Goal: Task Accomplishment & Management: Manage account settings

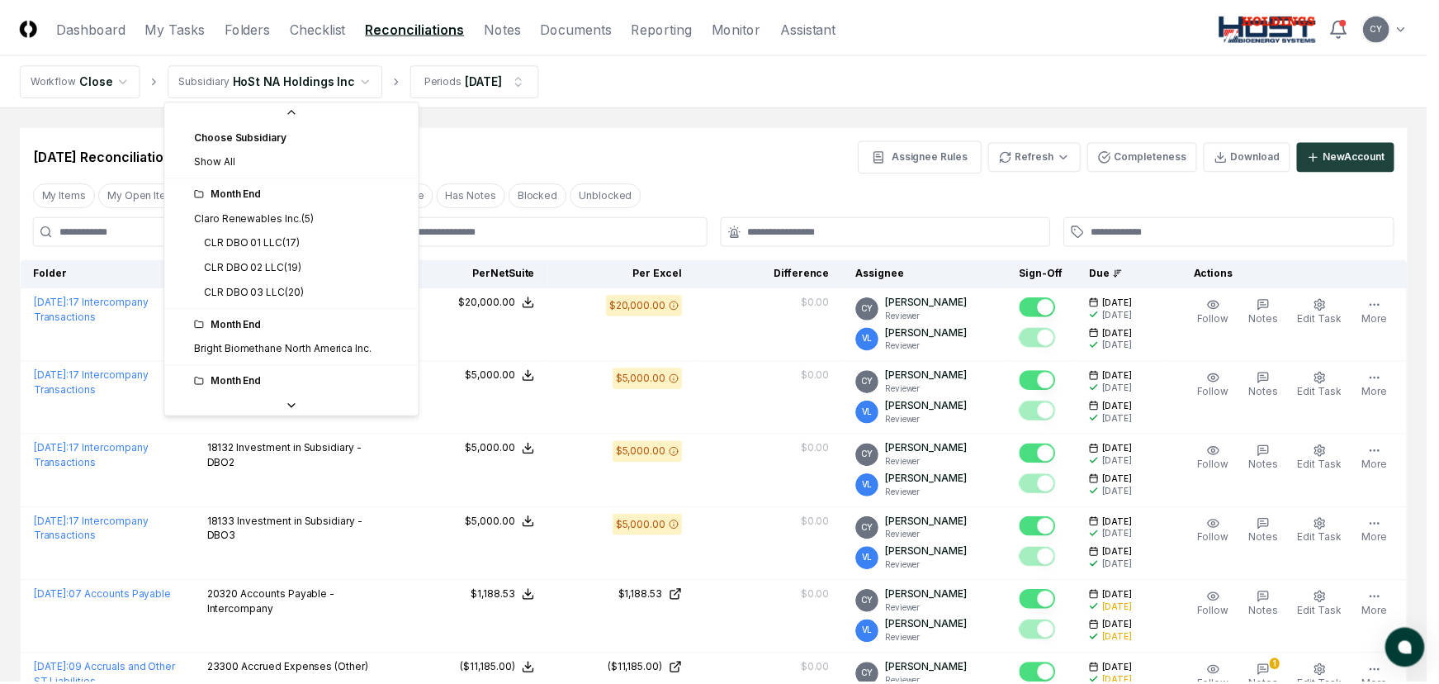
scroll to position [136, 0]
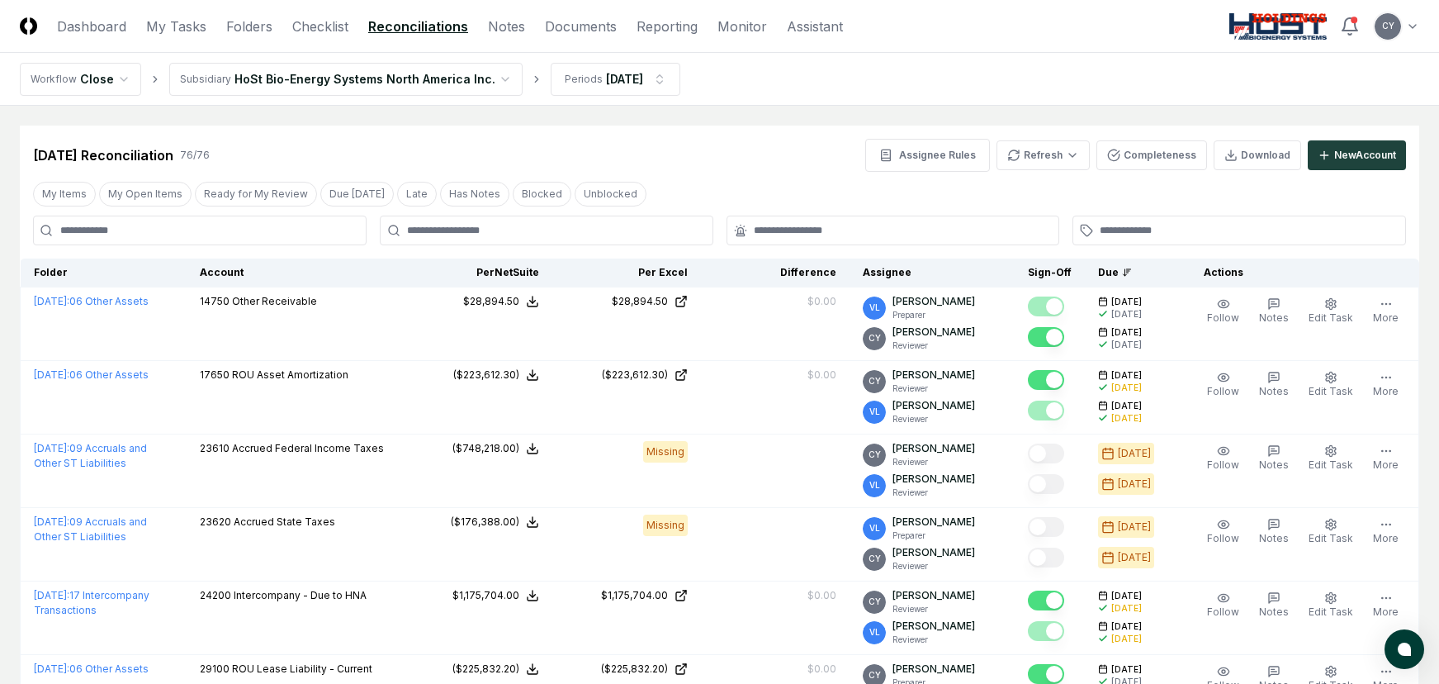
drag, startPoint x: 217, startPoint y: 271, endPoint x: 804, endPoint y: 389, distance: 598.9
click at [217, 271] on div "Account" at bounding box center [295, 272] width 191 height 15
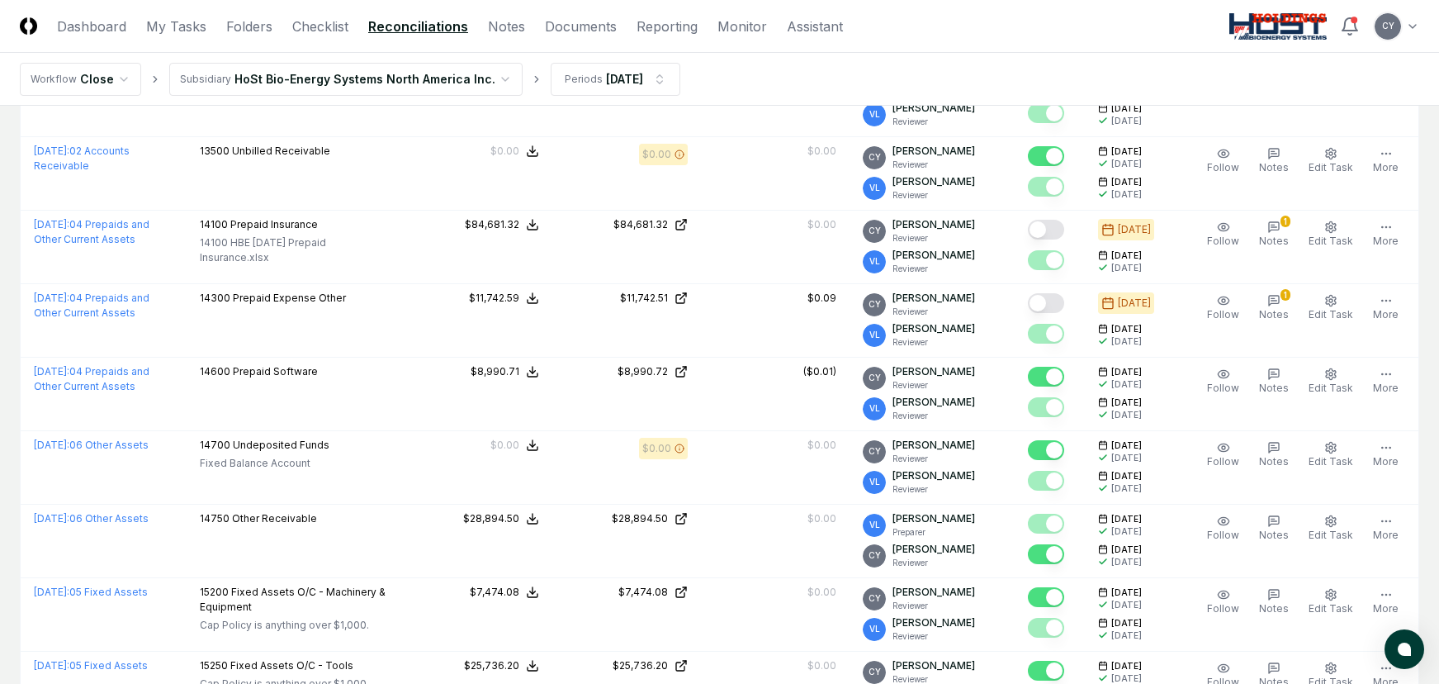
scroll to position [1486, 0]
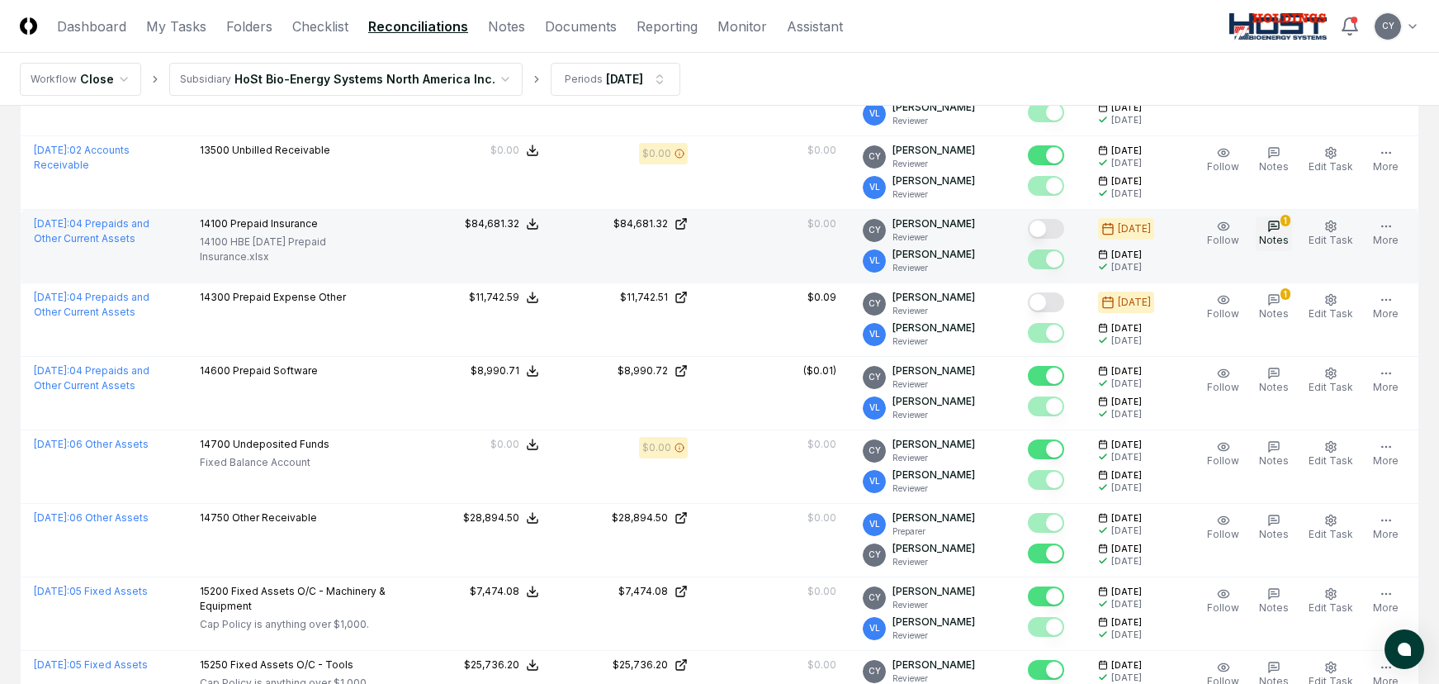
click at [1273, 228] on icon "button" at bounding box center [1274, 226] width 13 height 13
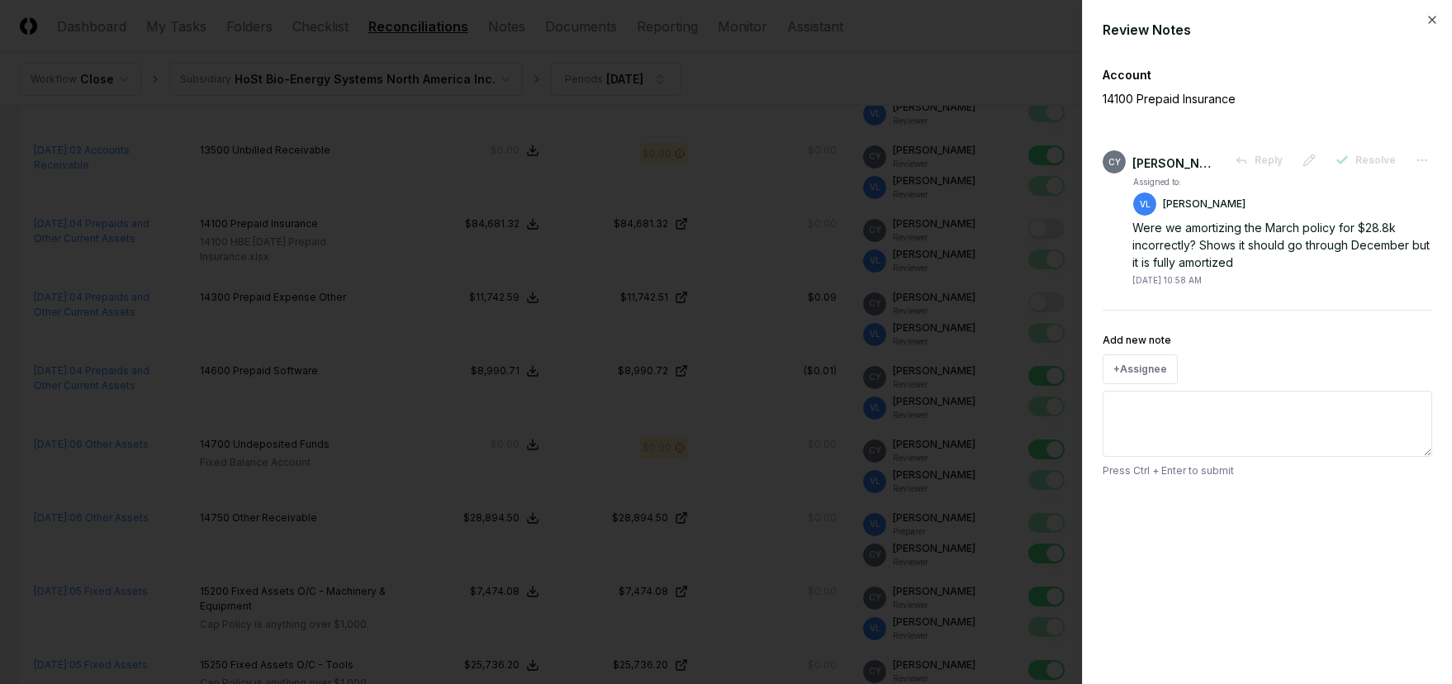
click at [1425, 24] on div "Review Notes" at bounding box center [1266, 30] width 329 height 20
click at [1429, 25] on icon "button" at bounding box center [1431, 19] width 13 height 13
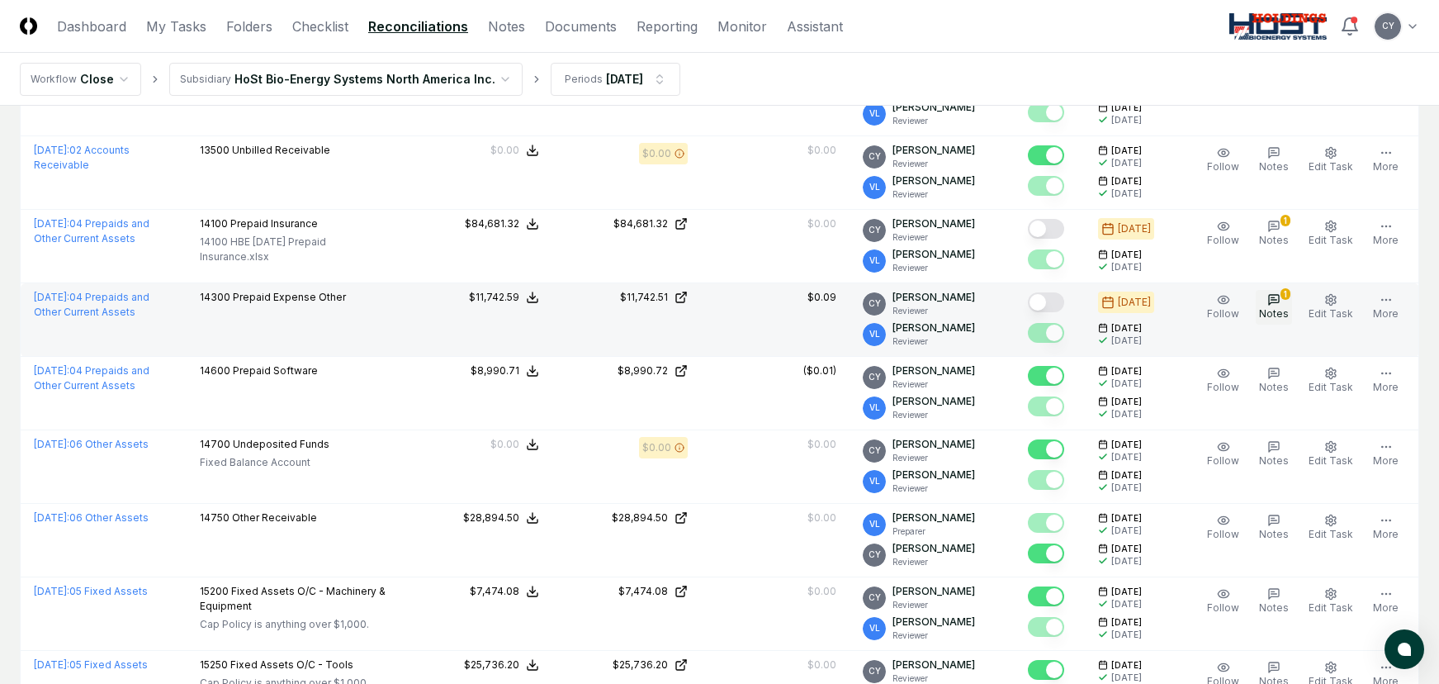
click at [1280, 310] on span "Notes" at bounding box center [1274, 313] width 30 height 12
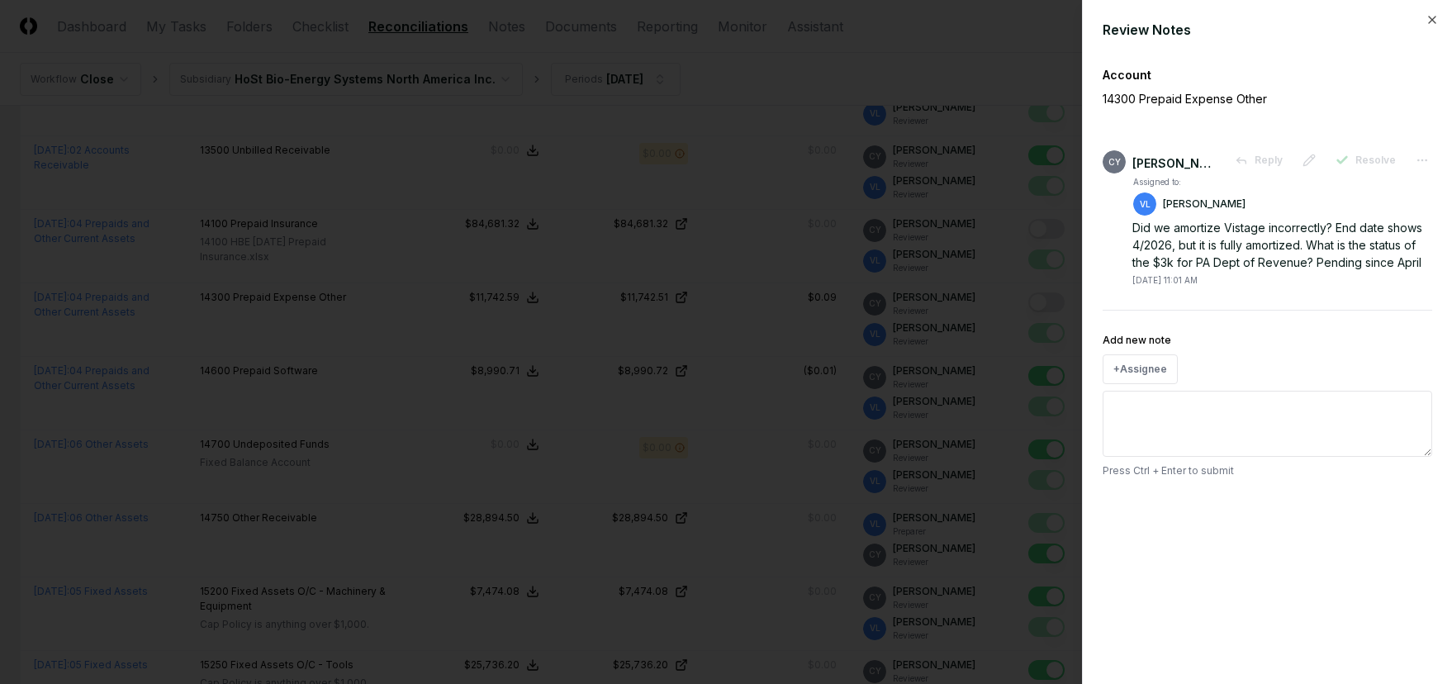
click at [1433, 12] on div "Review Notes Account 14300 Prepaid Expense Other CY [PERSON_NAME] Reply Resolve…" at bounding box center [1267, 342] width 370 height 684
click at [1431, 19] on icon "button" at bounding box center [1432, 20] width 7 height 7
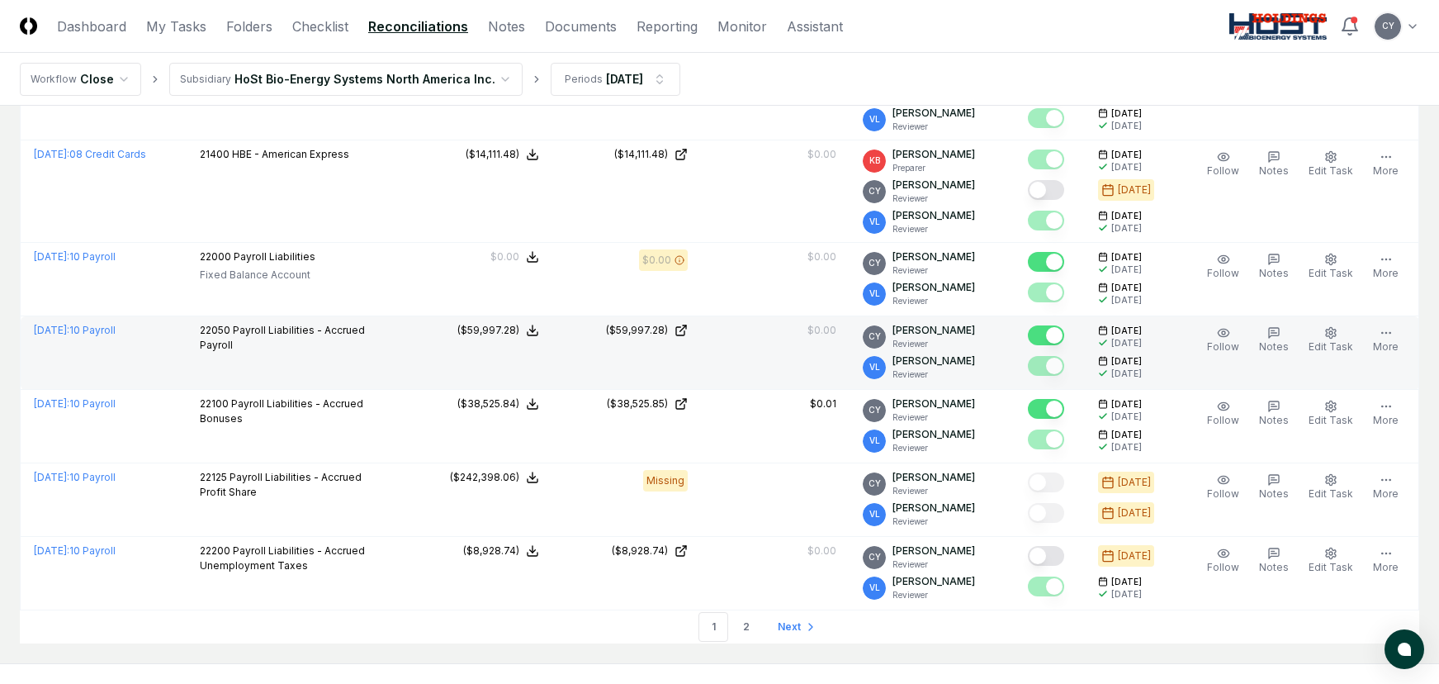
scroll to position [3629, 0]
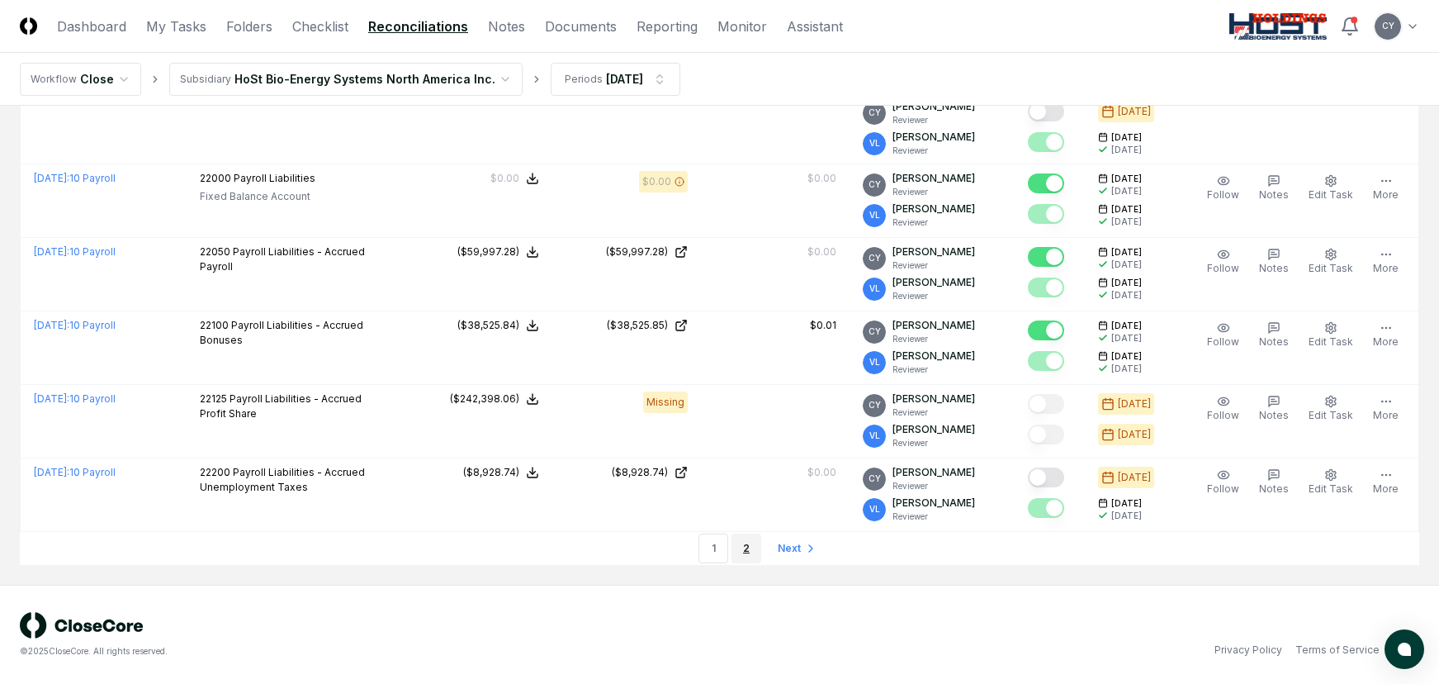
click at [748, 548] on link "2" at bounding box center [747, 548] width 30 height 30
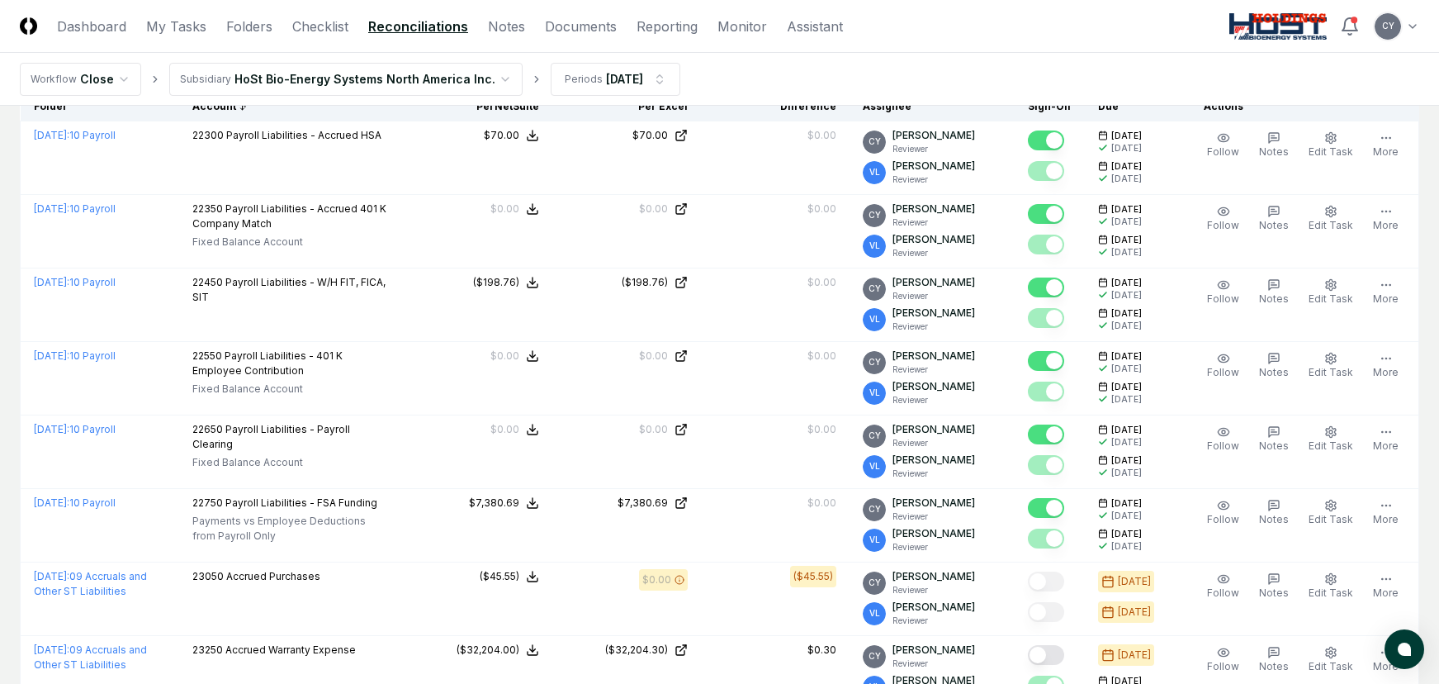
scroll to position [0, 0]
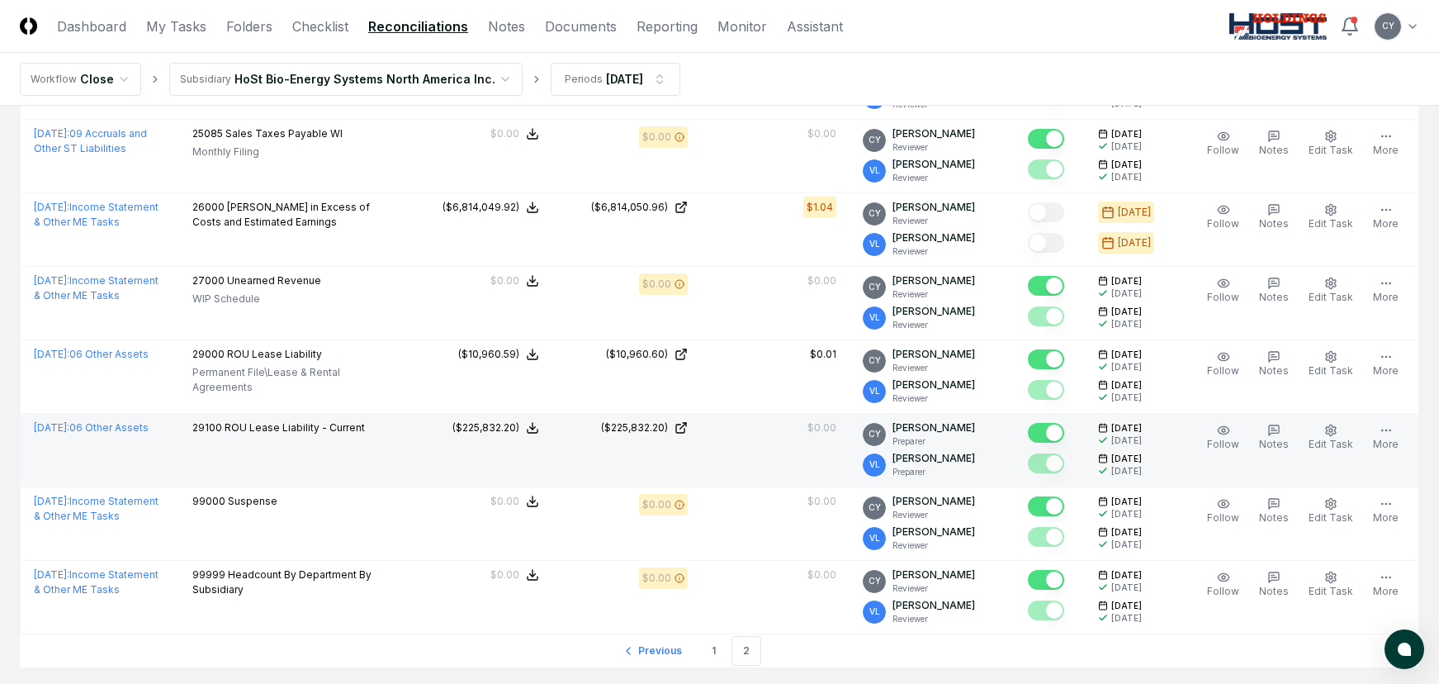
scroll to position [1695, 0]
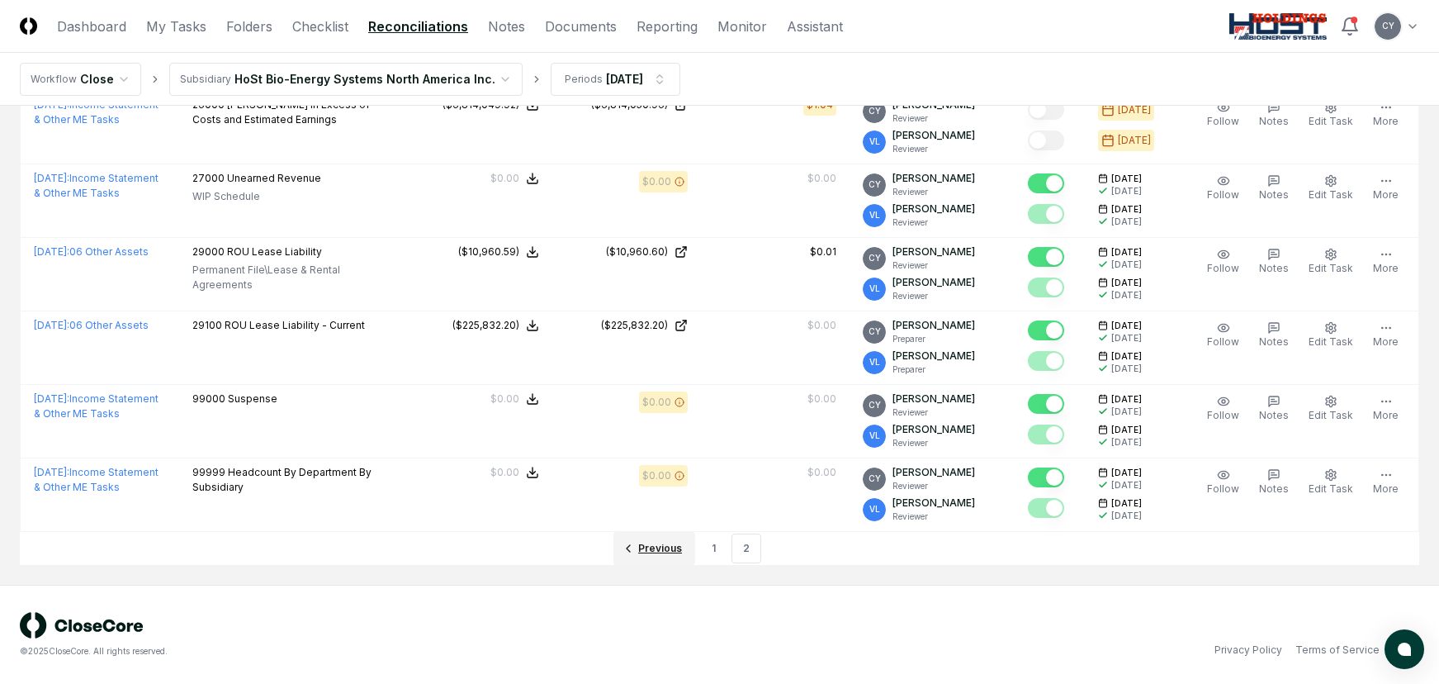
click at [646, 551] on span "Previous" at bounding box center [660, 548] width 44 height 15
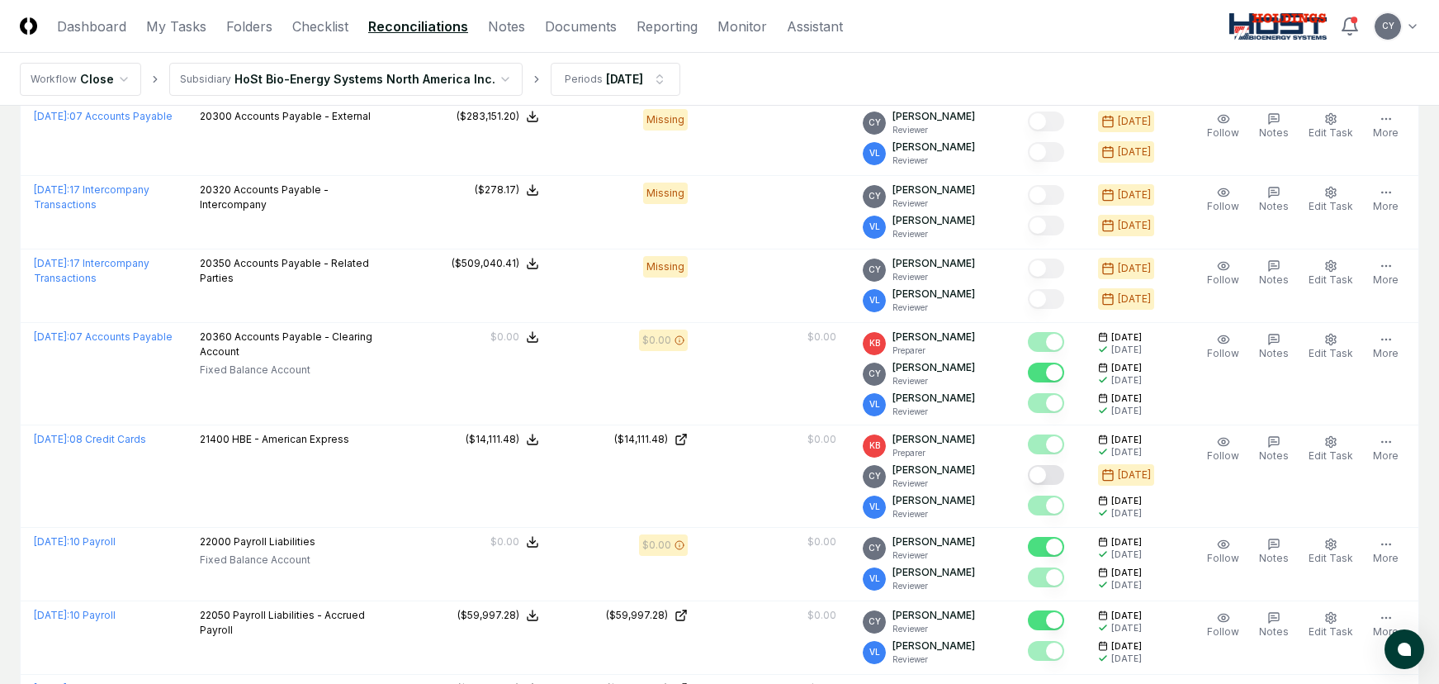
scroll to position [3303, 0]
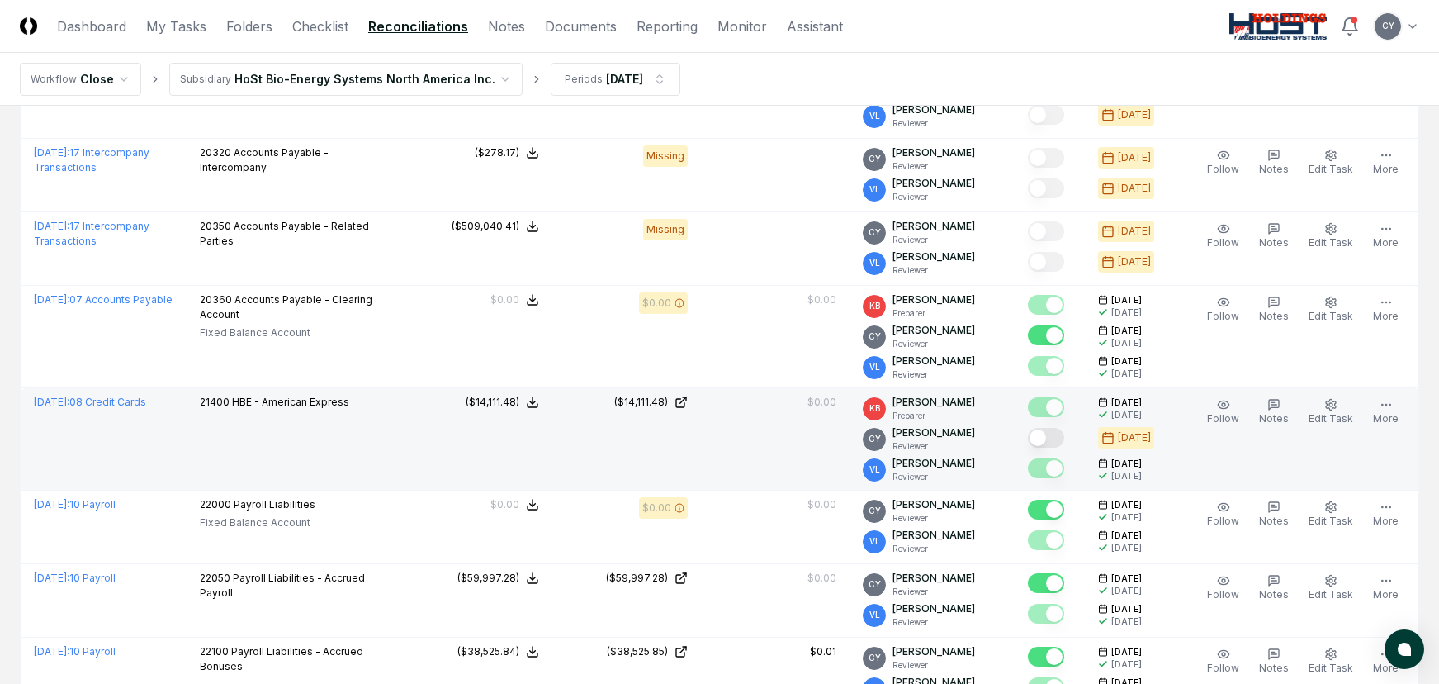
click at [1064, 441] on button "Mark complete" at bounding box center [1046, 438] width 36 height 20
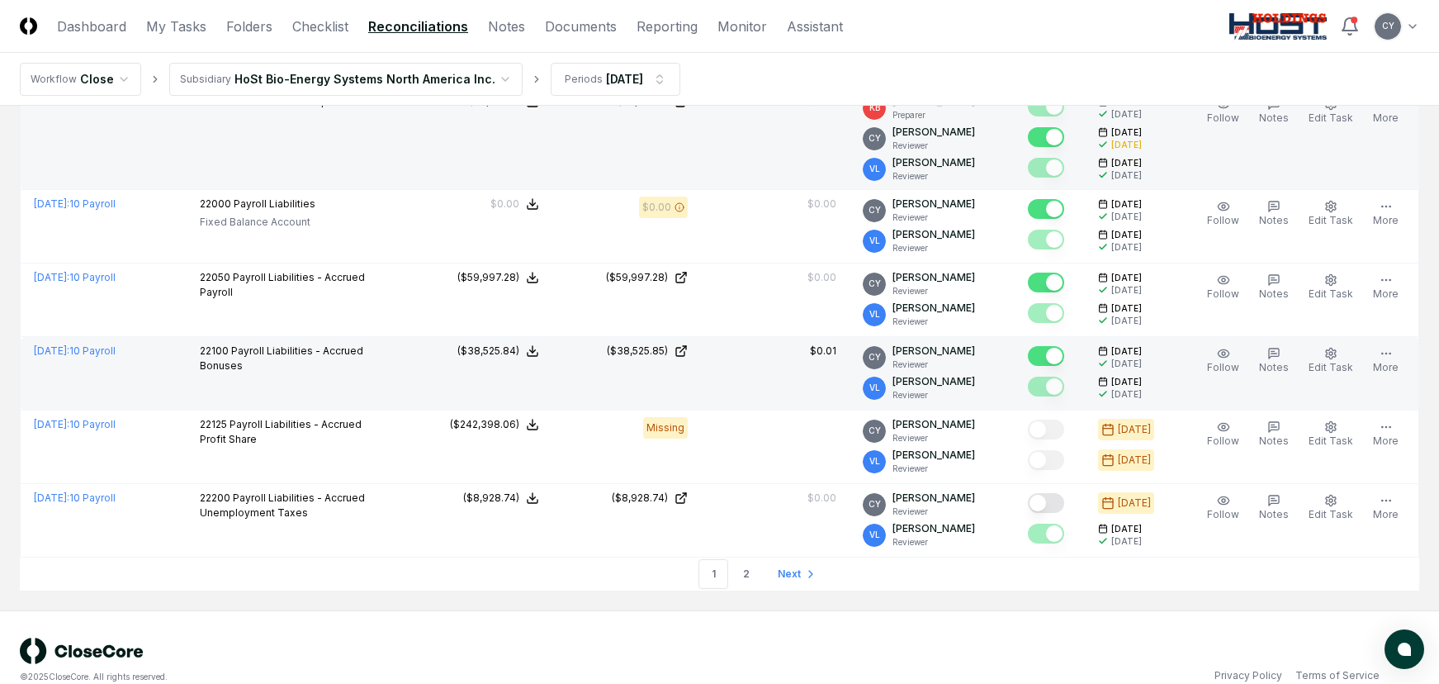
scroll to position [3629, 0]
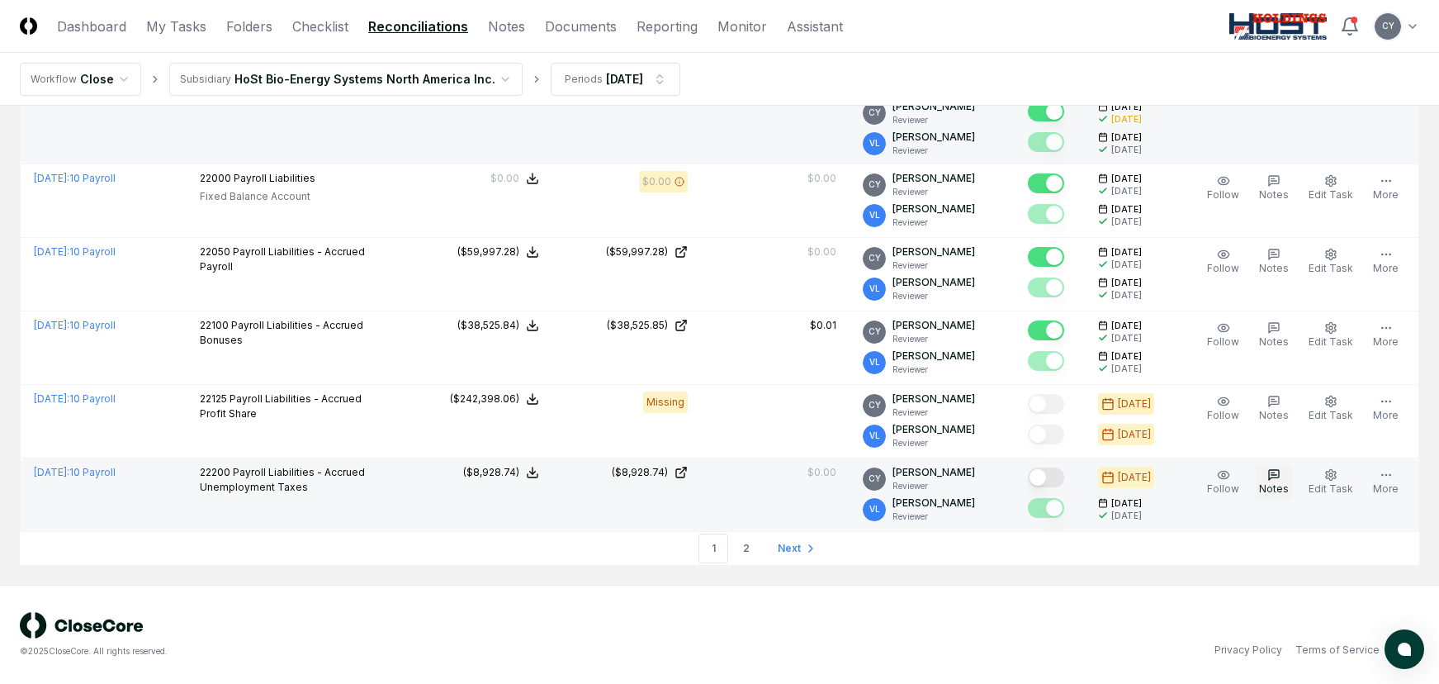
click at [1276, 479] on icon "button" at bounding box center [1274, 474] width 13 height 13
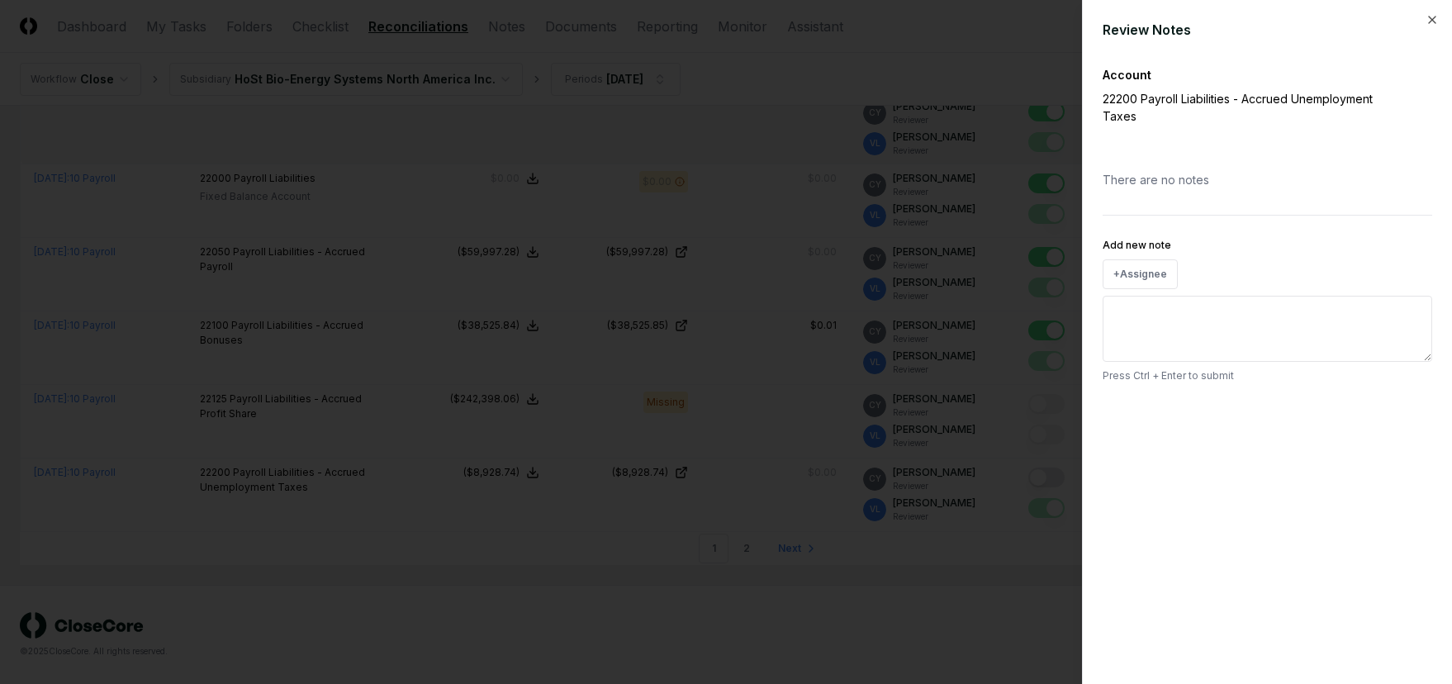
click at [1149, 289] on div "Add new note + Assignee Press Ctrl + Enter to submit" at bounding box center [1266, 309] width 329 height 148
click at [1145, 272] on button "+ Assignee" at bounding box center [1139, 274] width 75 height 30
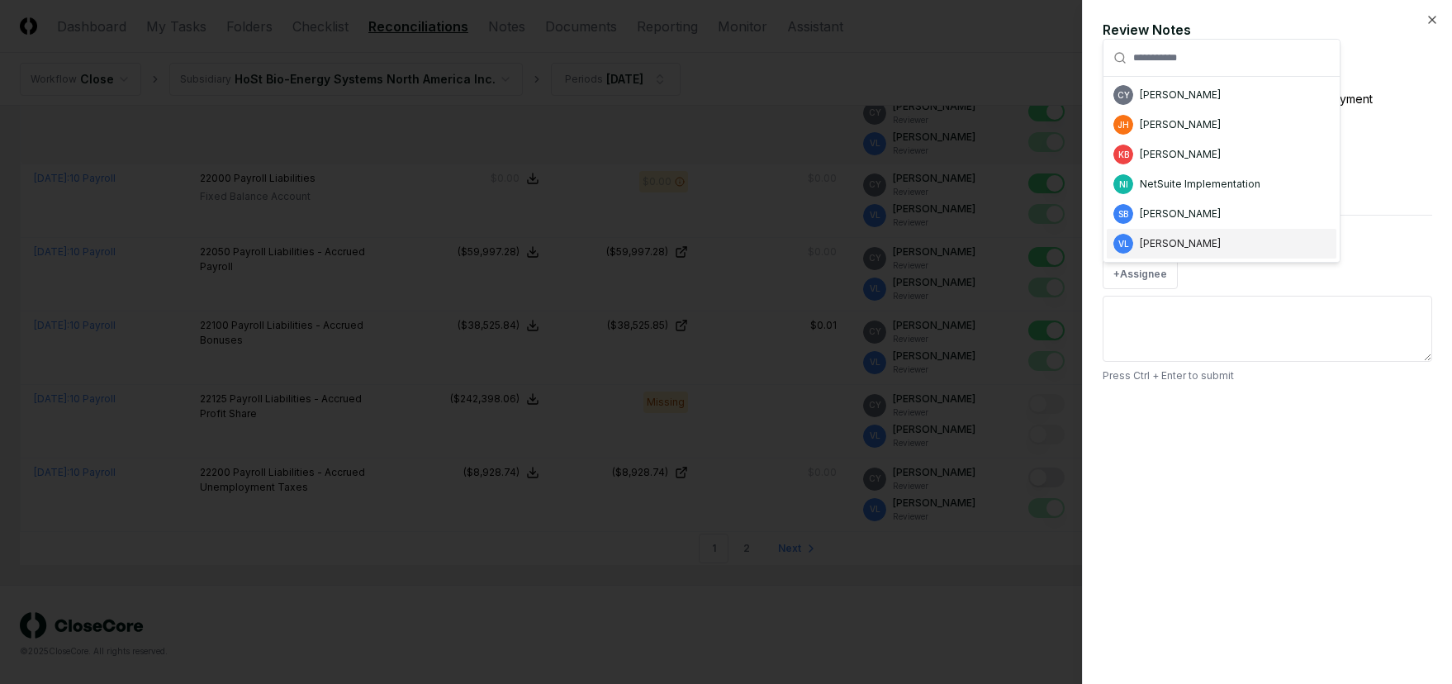
click at [1154, 238] on div "[PERSON_NAME]" at bounding box center [1180, 243] width 81 height 15
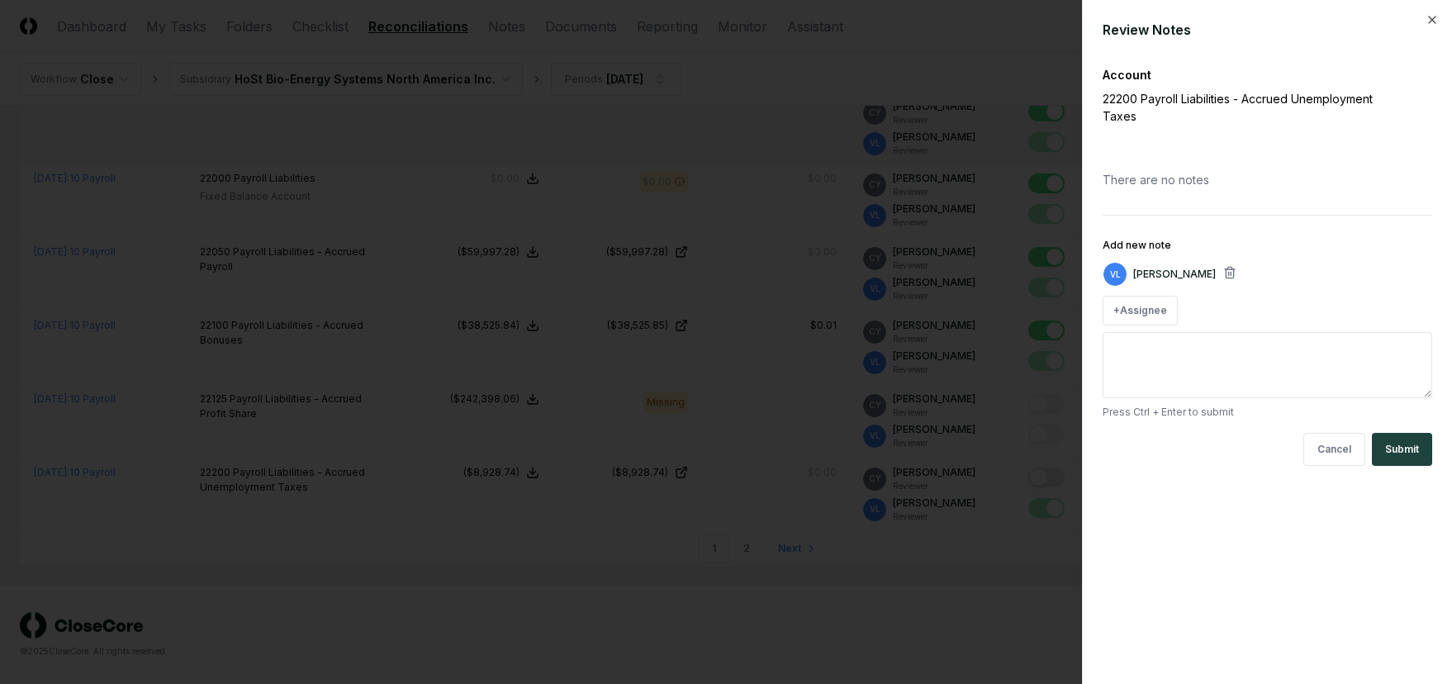
click at [1131, 348] on textarea "Add new note" at bounding box center [1266, 365] width 329 height 66
type textarea "**********"
click at [1404, 448] on button "Submit" at bounding box center [1402, 449] width 60 height 33
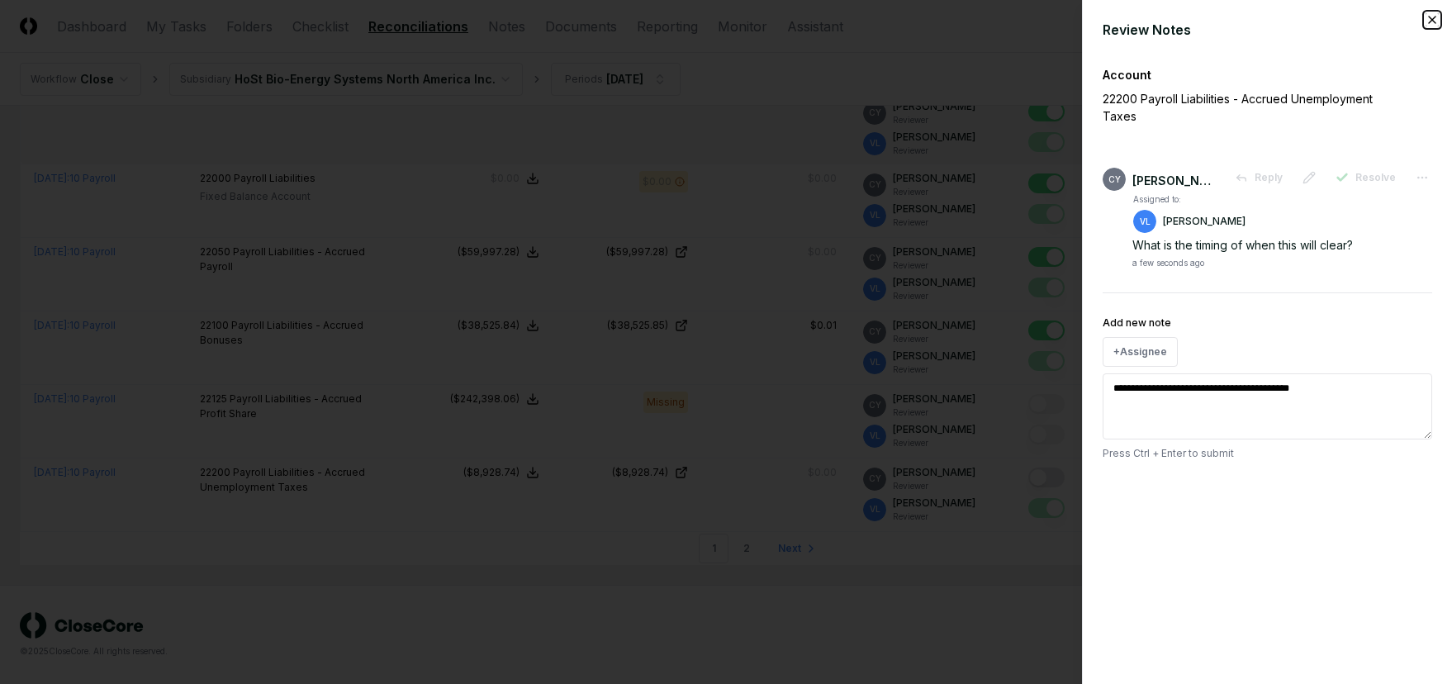
click at [1434, 20] on icon "button" at bounding box center [1431, 19] width 13 height 13
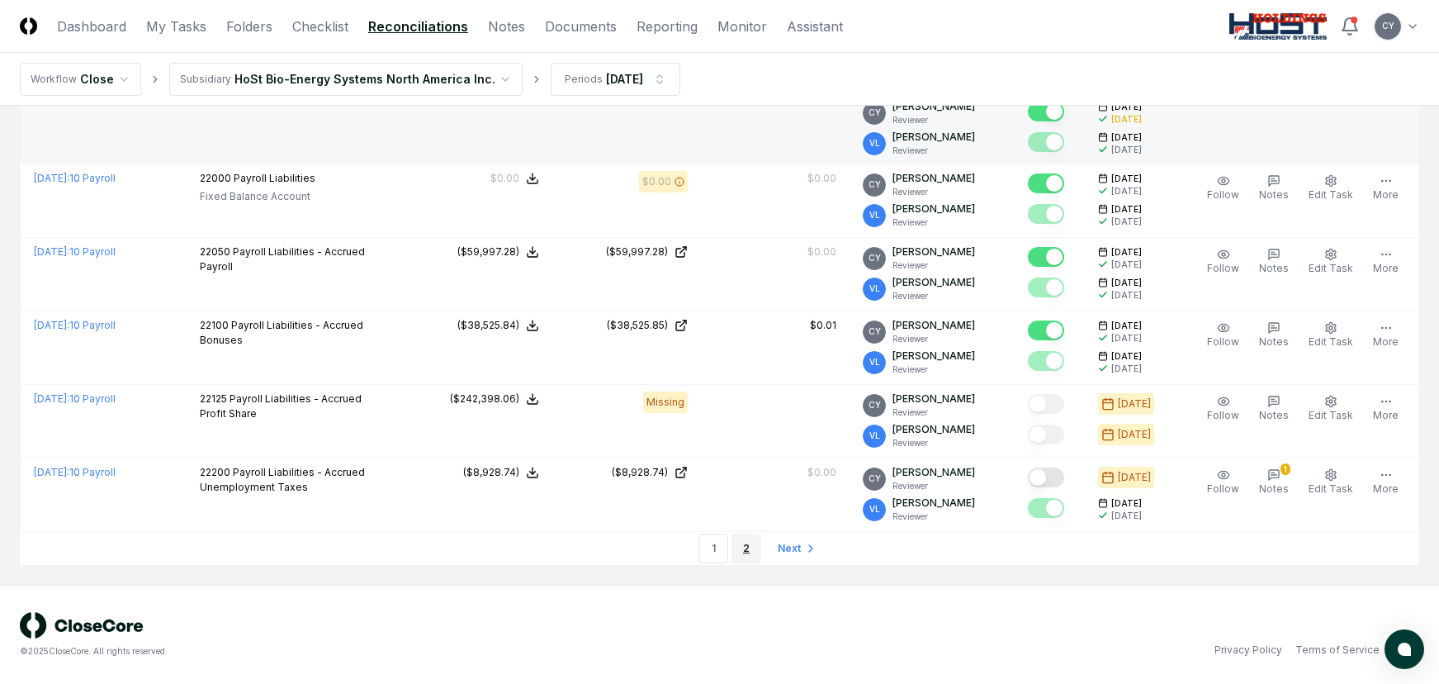
click at [742, 549] on link "2" at bounding box center [747, 548] width 30 height 30
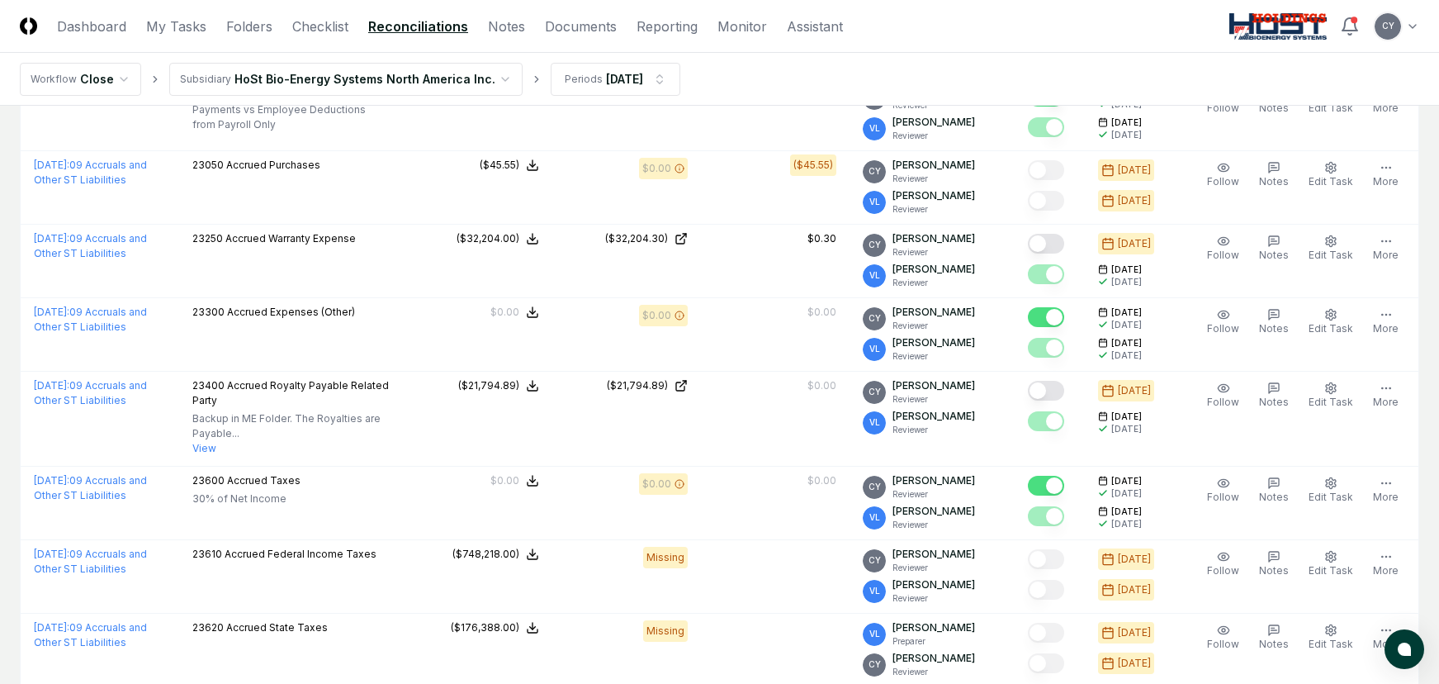
scroll to position [578, 0]
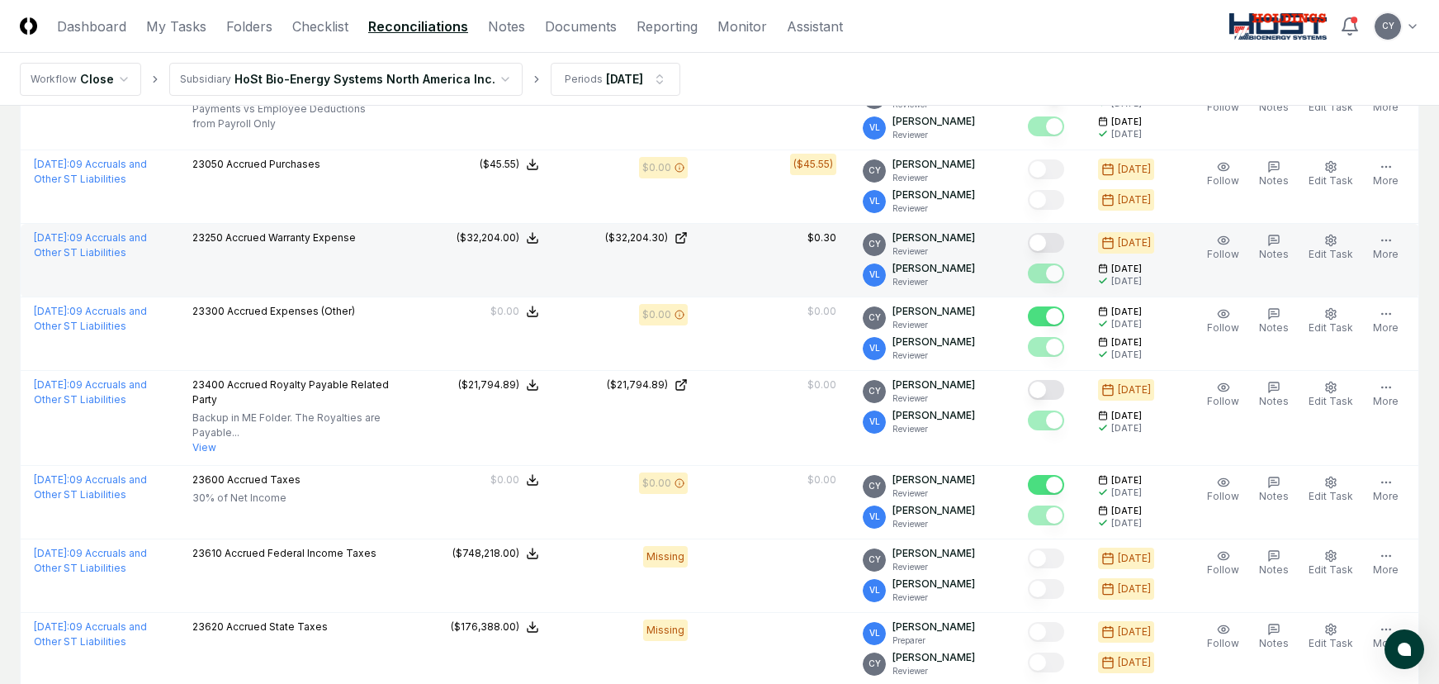
click at [1059, 244] on button "Mark complete" at bounding box center [1046, 243] width 36 height 20
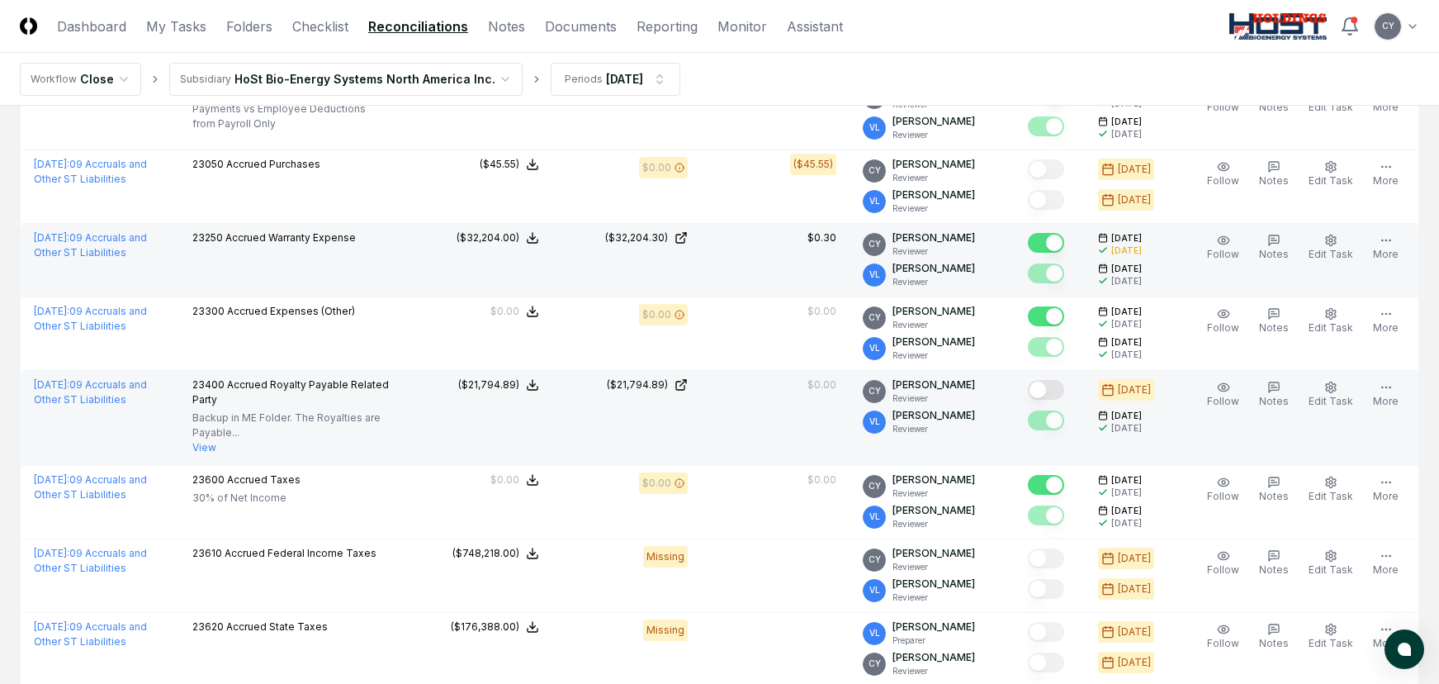
click at [1064, 391] on button "Mark complete" at bounding box center [1046, 390] width 36 height 20
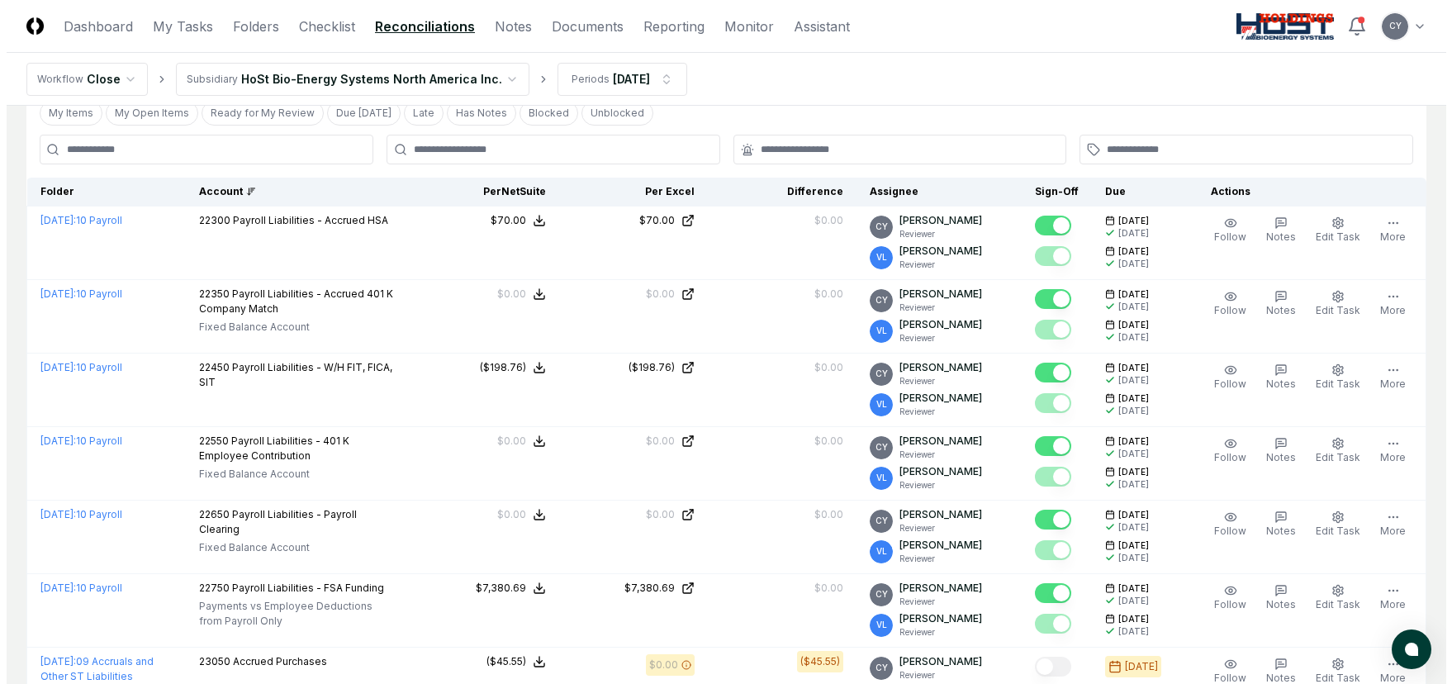
scroll to position [0, 0]
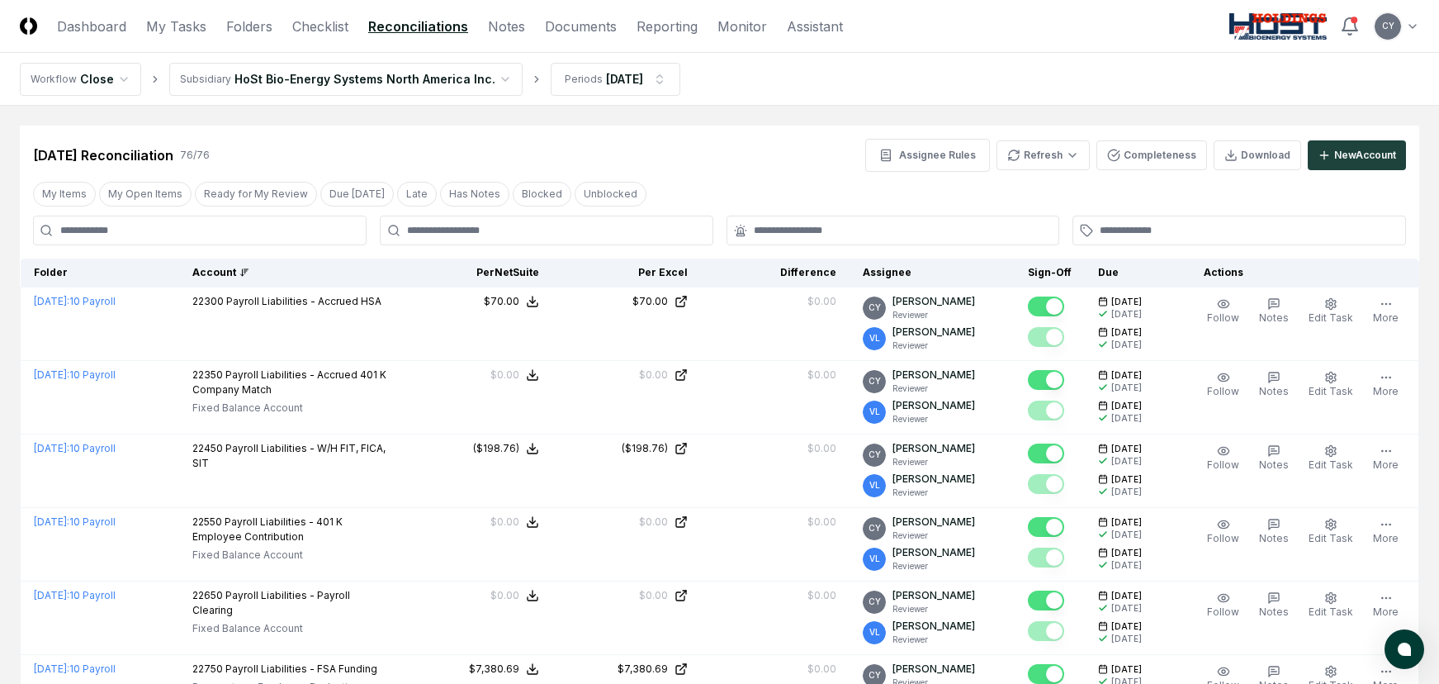
click at [703, 148] on div "[DATE] Reconciliation 76 / 76 Assignee Rules Refresh Completeness Download New …" at bounding box center [719, 155] width 1373 height 33
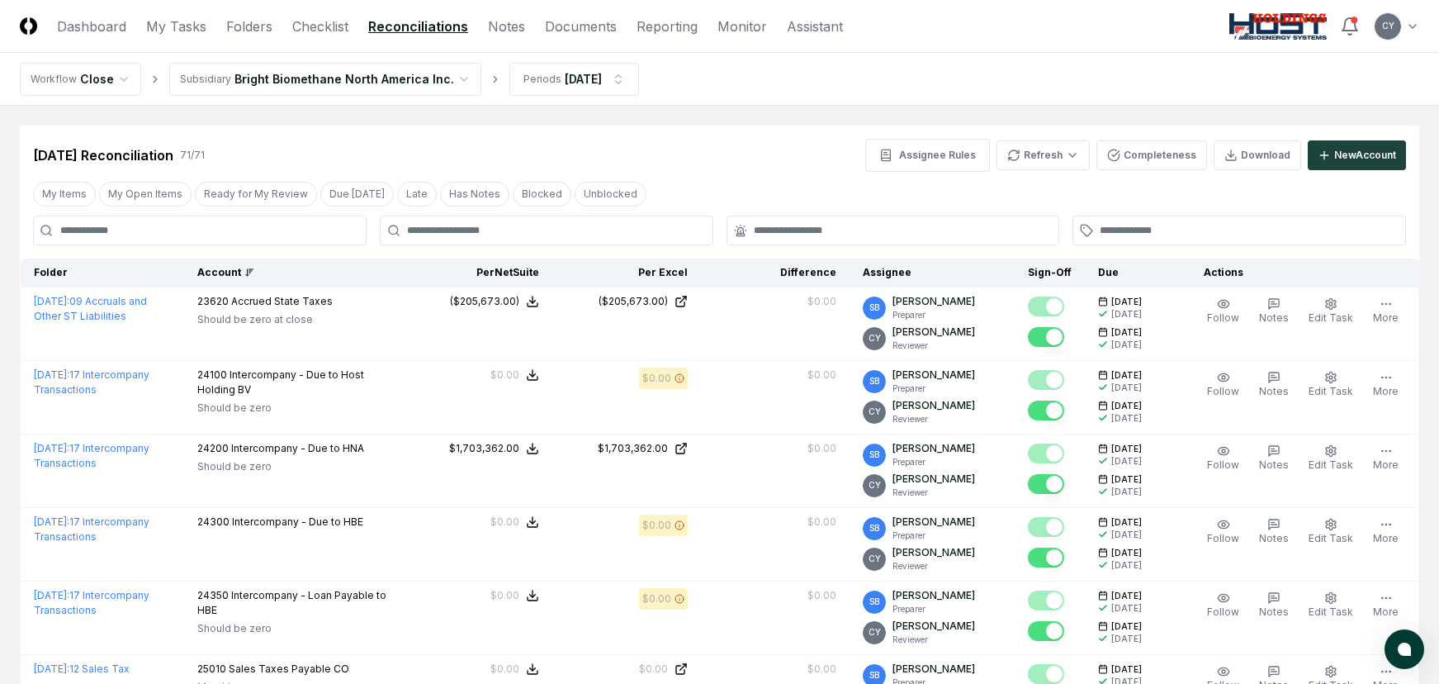
click at [241, 273] on div "Account" at bounding box center [293, 272] width 193 height 15
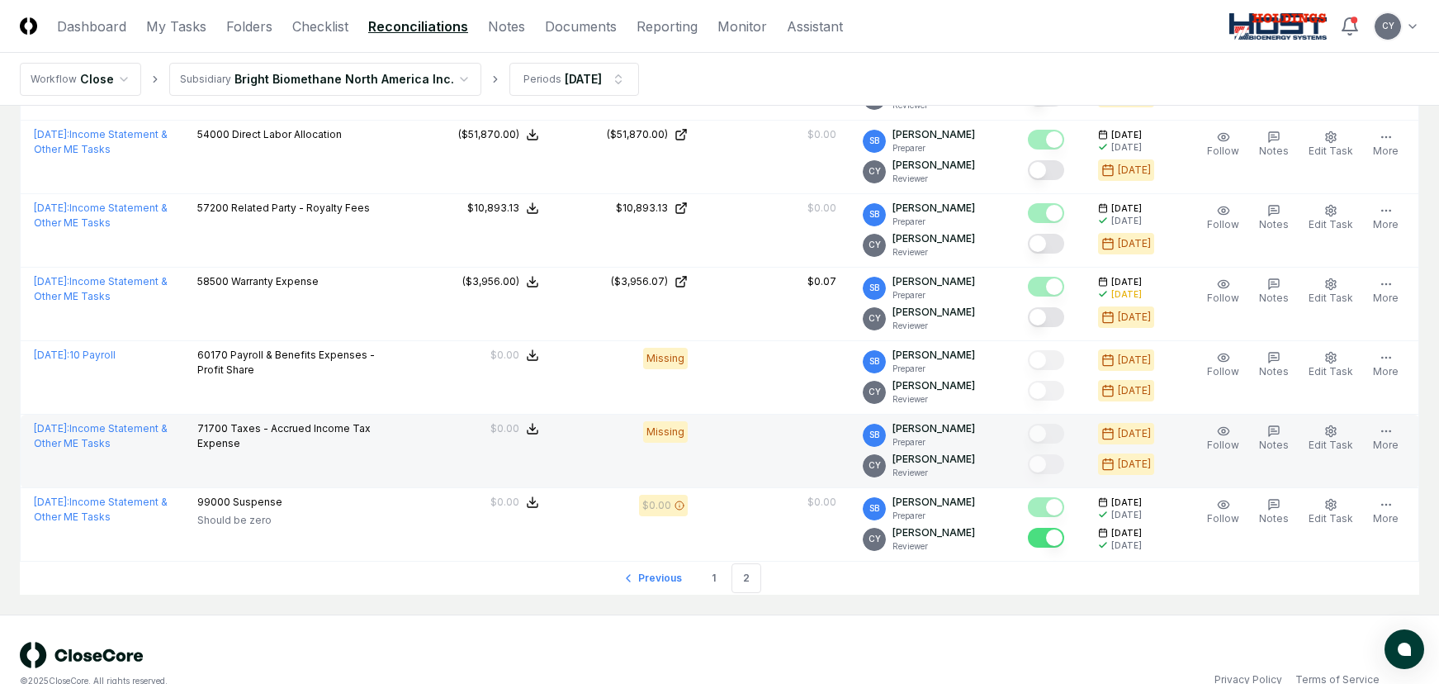
scroll to position [1299, 0]
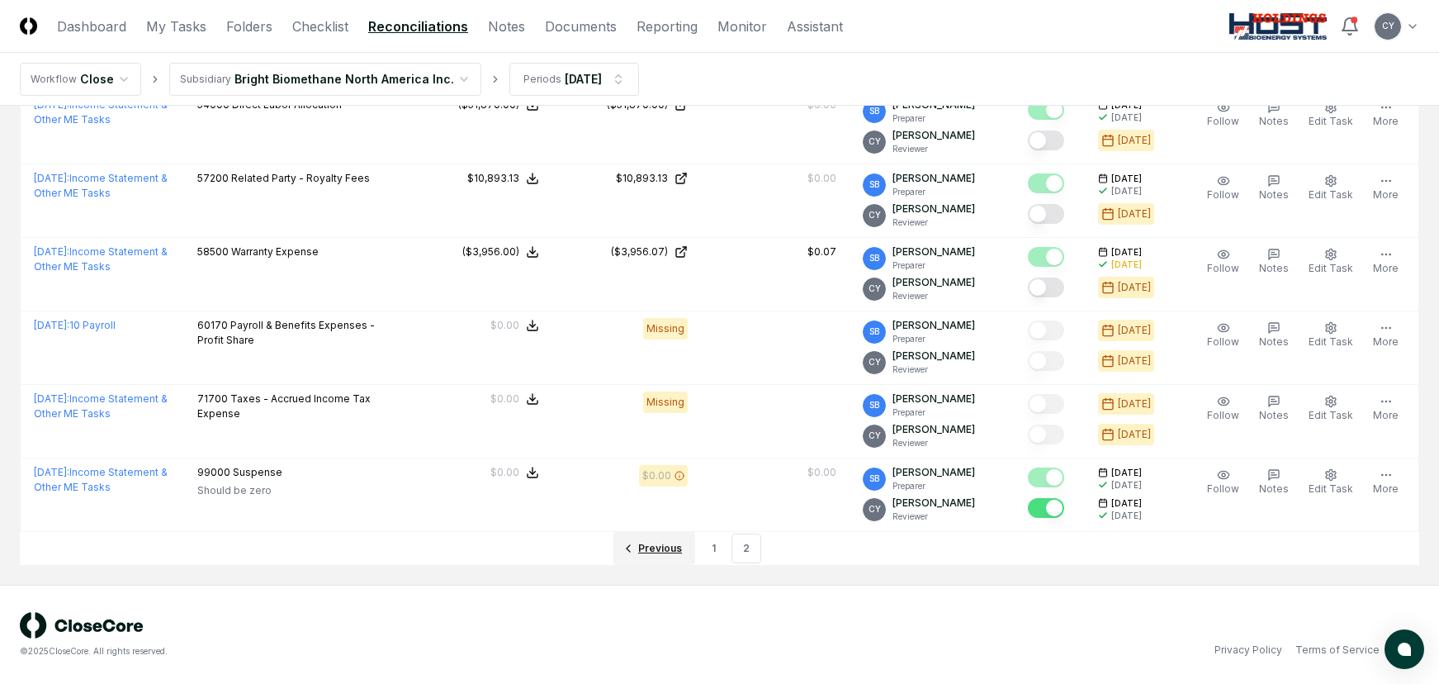
click at [664, 545] on span "Previous" at bounding box center [660, 548] width 44 height 15
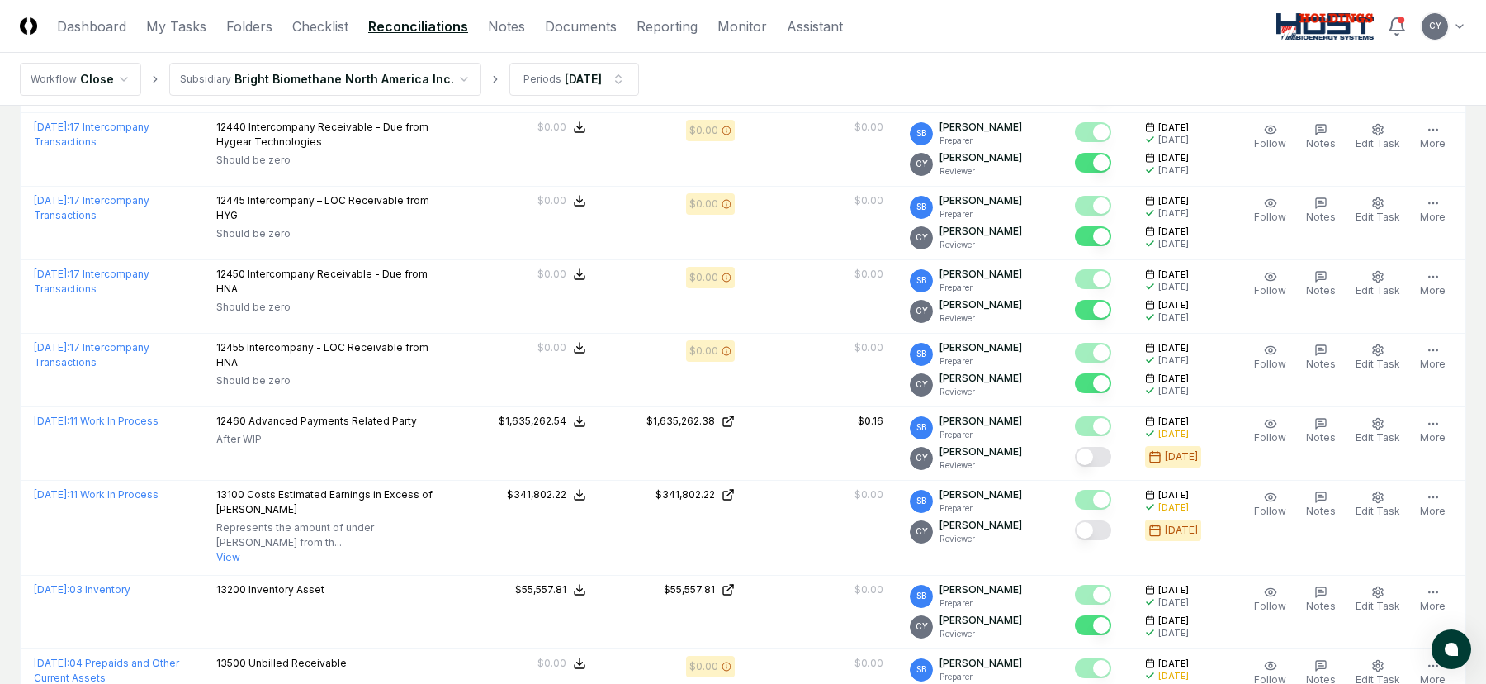
scroll to position [1156, 0]
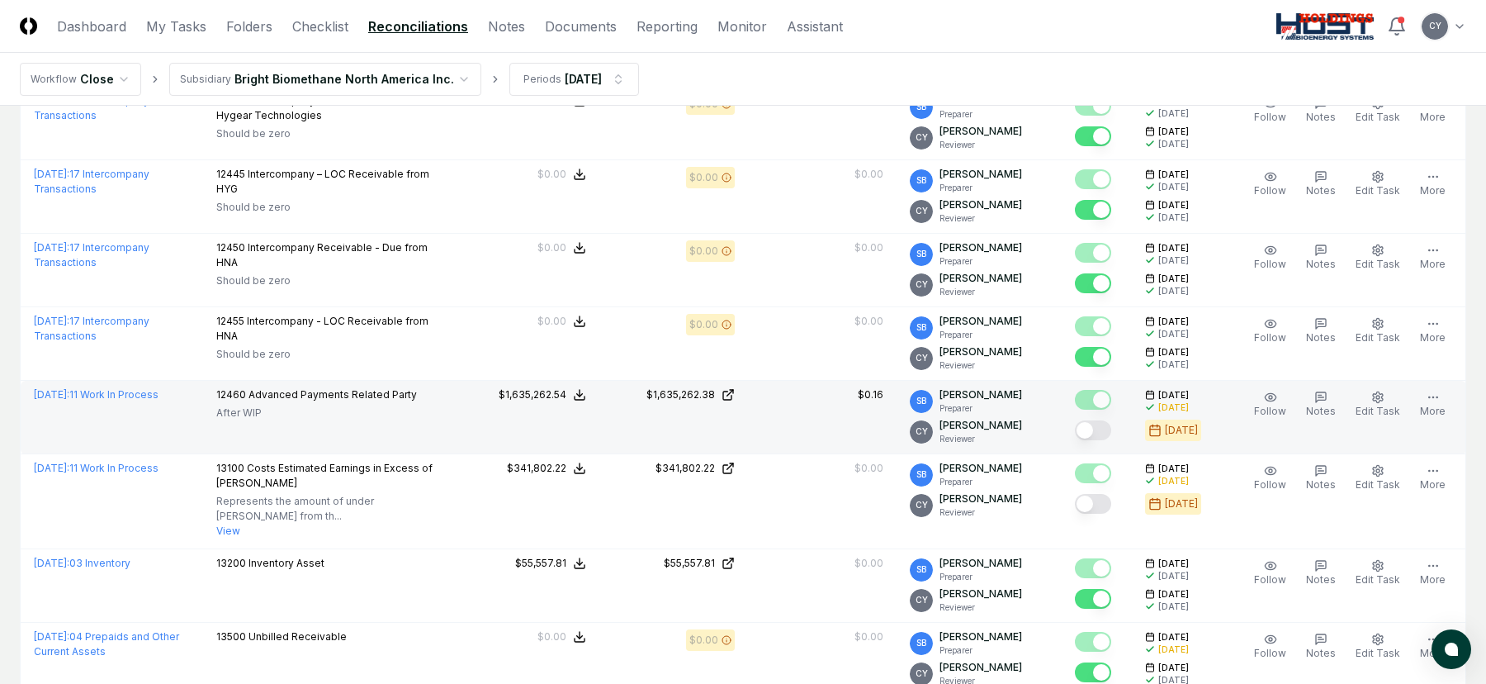
click at [1112, 424] on button "Mark complete" at bounding box center [1093, 430] width 36 height 20
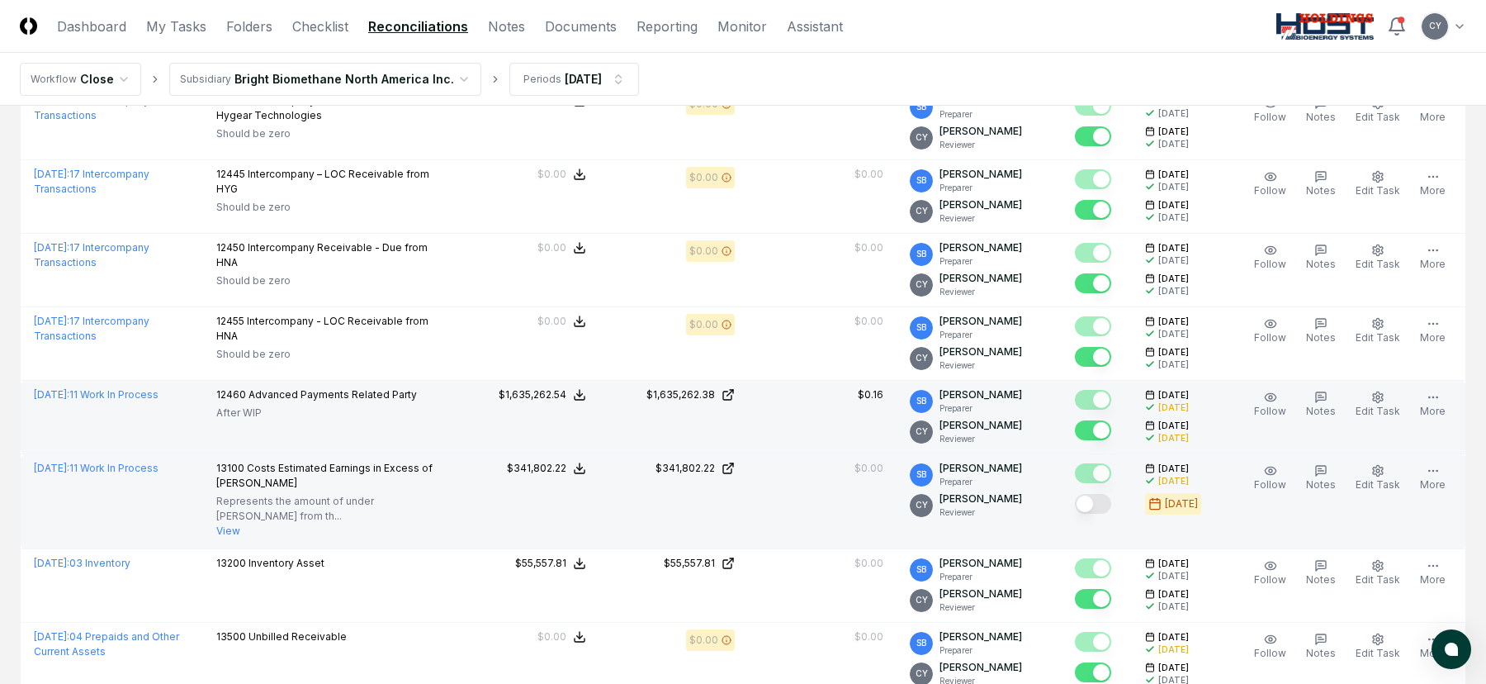
click at [1112, 500] on button "Mark complete" at bounding box center [1093, 504] width 36 height 20
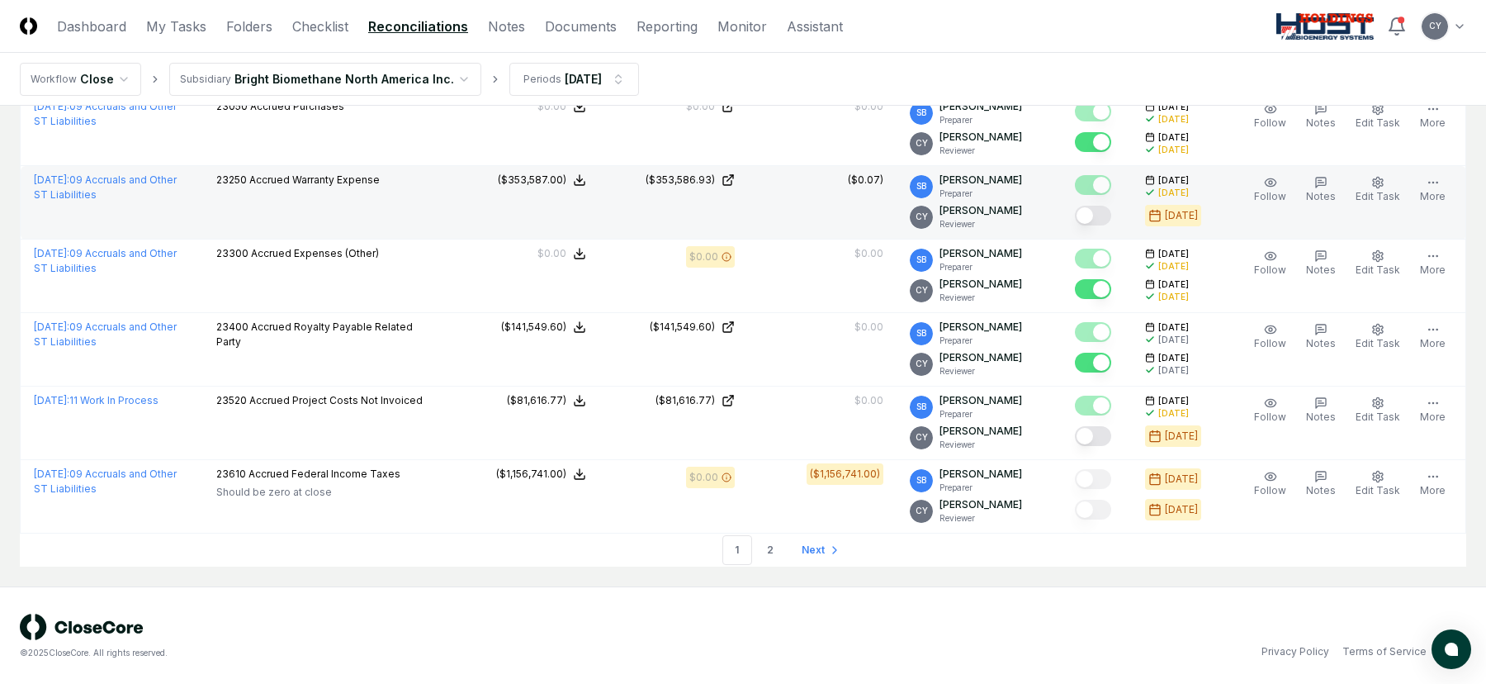
scroll to position [3452, 0]
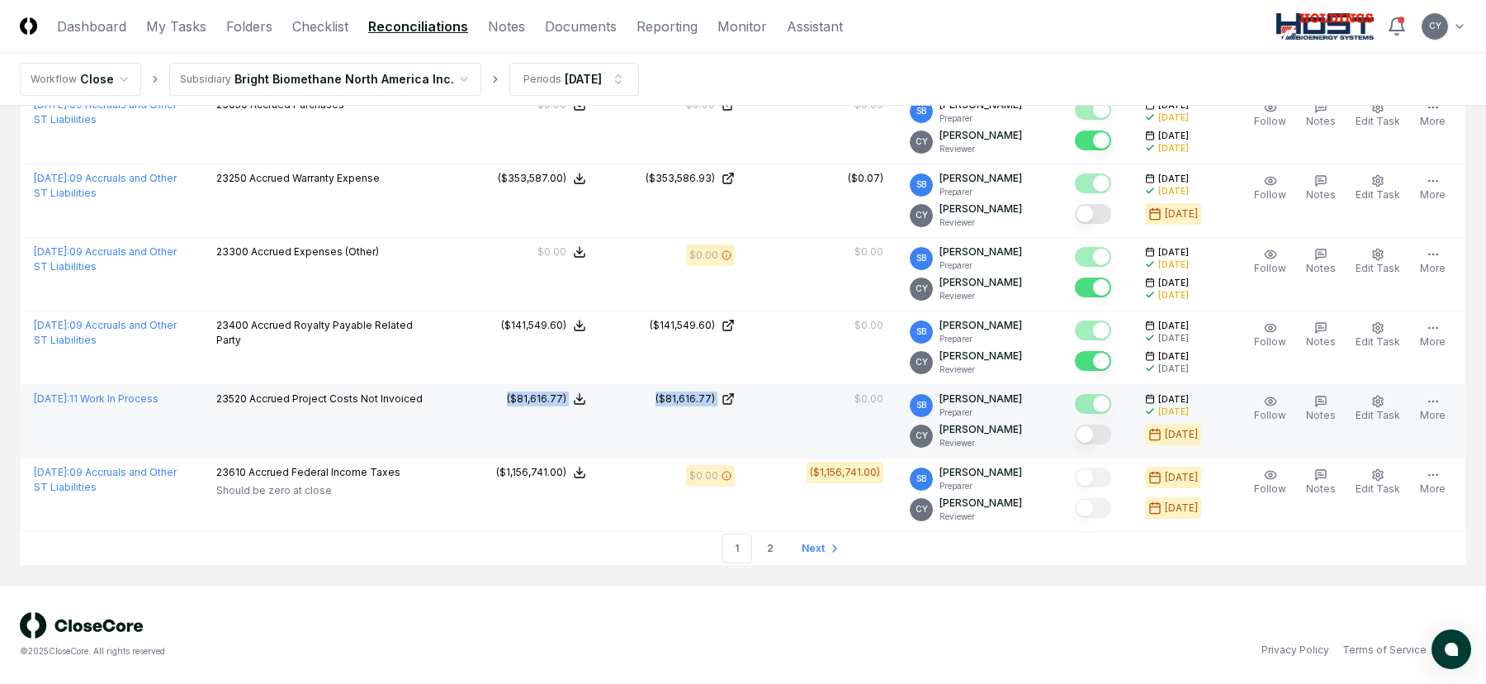
drag, startPoint x: 796, startPoint y: 396, endPoint x: 475, endPoint y: 422, distance: 322.3
click at [475, 422] on tr "[DATE] : 11 Work In Process 23520 Accrued Project Costs Not Invoiced NetSuite :…" at bounding box center [744, 421] width 1446 height 73
click at [1111, 429] on button "Mark complete" at bounding box center [1093, 434] width 36 height 20
click at [770, 551] on link "2" at bounding box center [771, 548] width 30 height 30
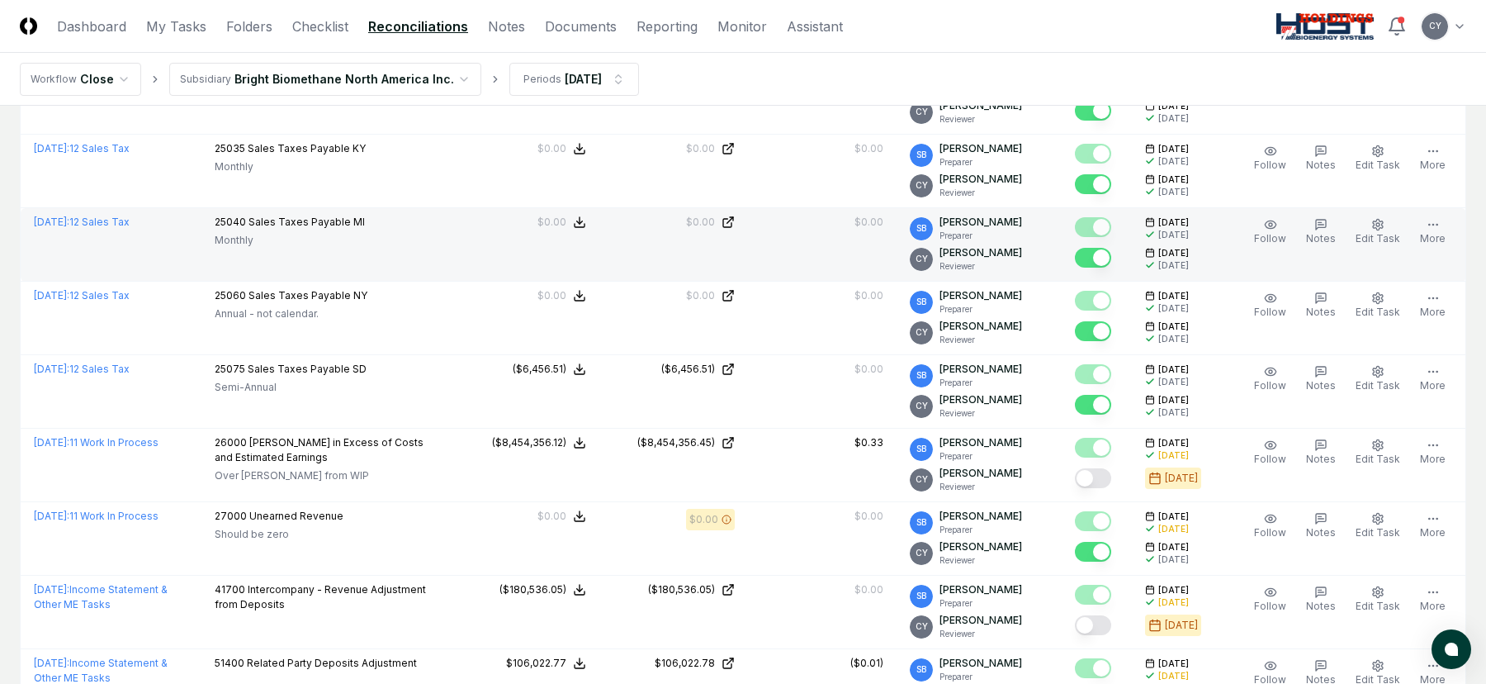
scroll to position [743, 0]
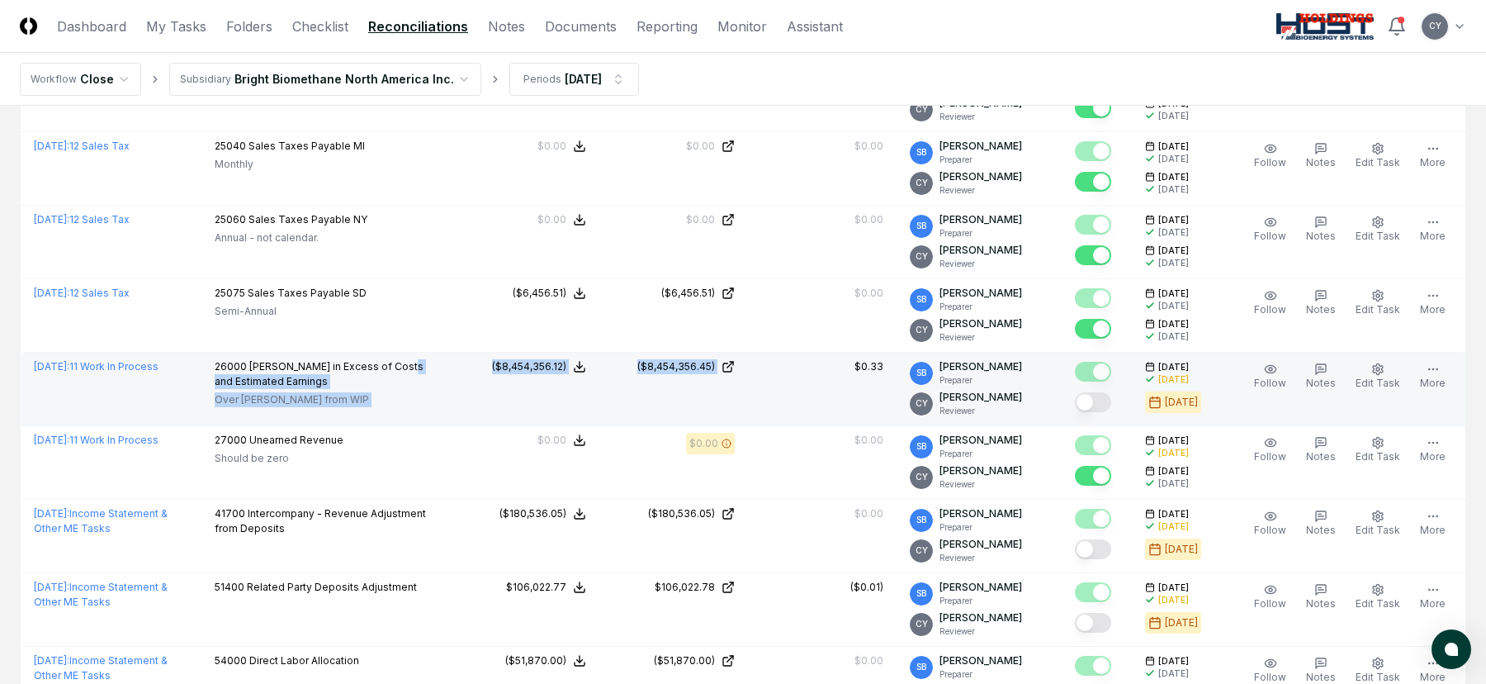
drag, startPoint x: 785, startPoint y: 364, endPoint x: 435, endPoint y: 366, distance: 349.3
click at [435, 366] on tr "[DATE] : 11 Work In Process 26000 [PERSON_NAME] in Excess of Costs and Estimate…" at bounding box center [744, 389] width 1446 height 73
click at [1112, 398] on button "Mark complete" at bounding box center [1093, 402] width 36 height 20
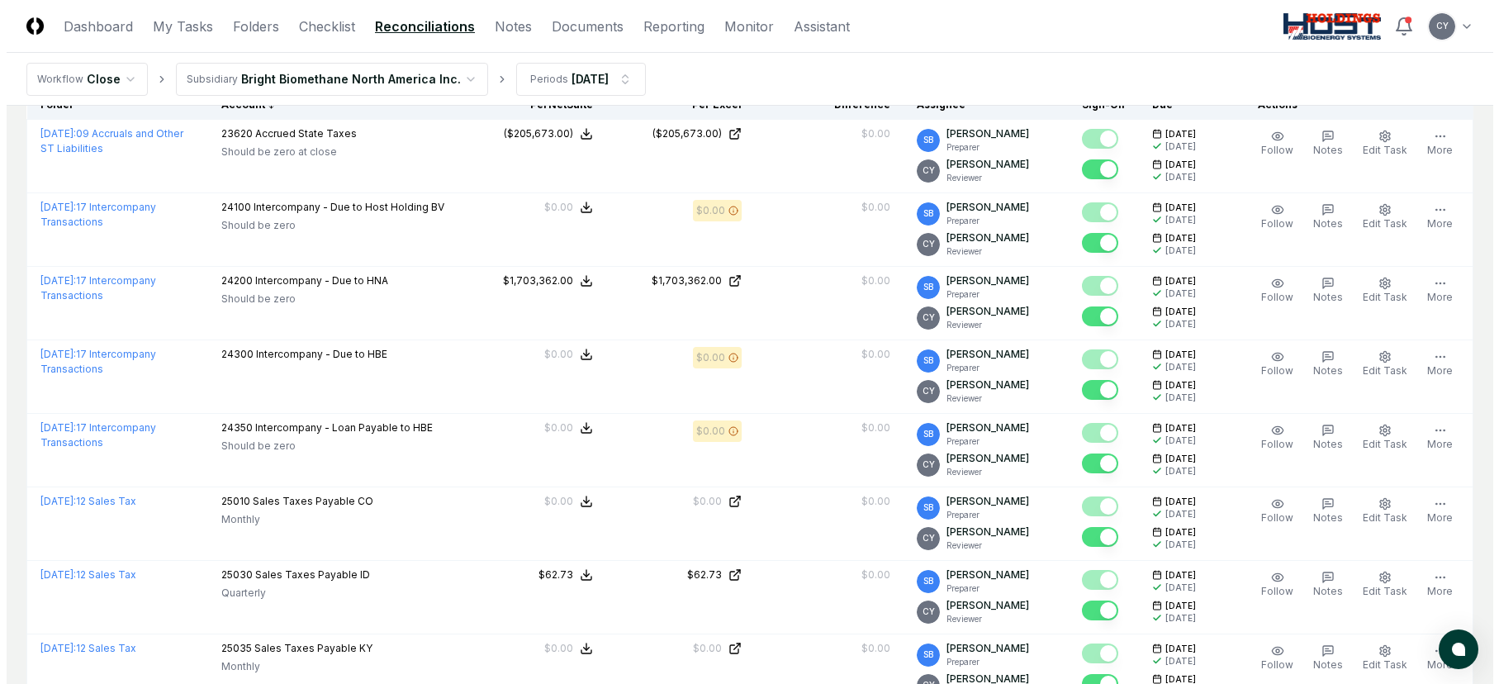
scroll to position [0, 0]
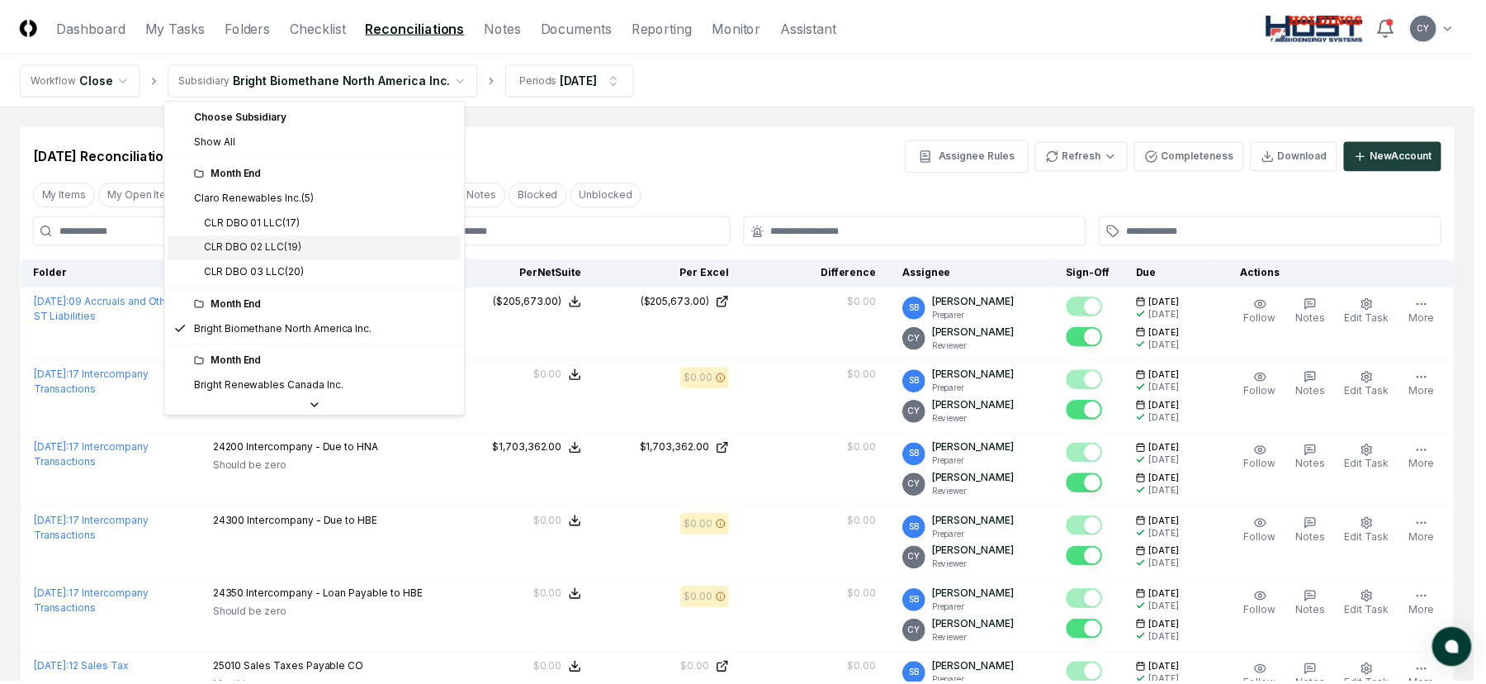
scroll to position [177, 0]
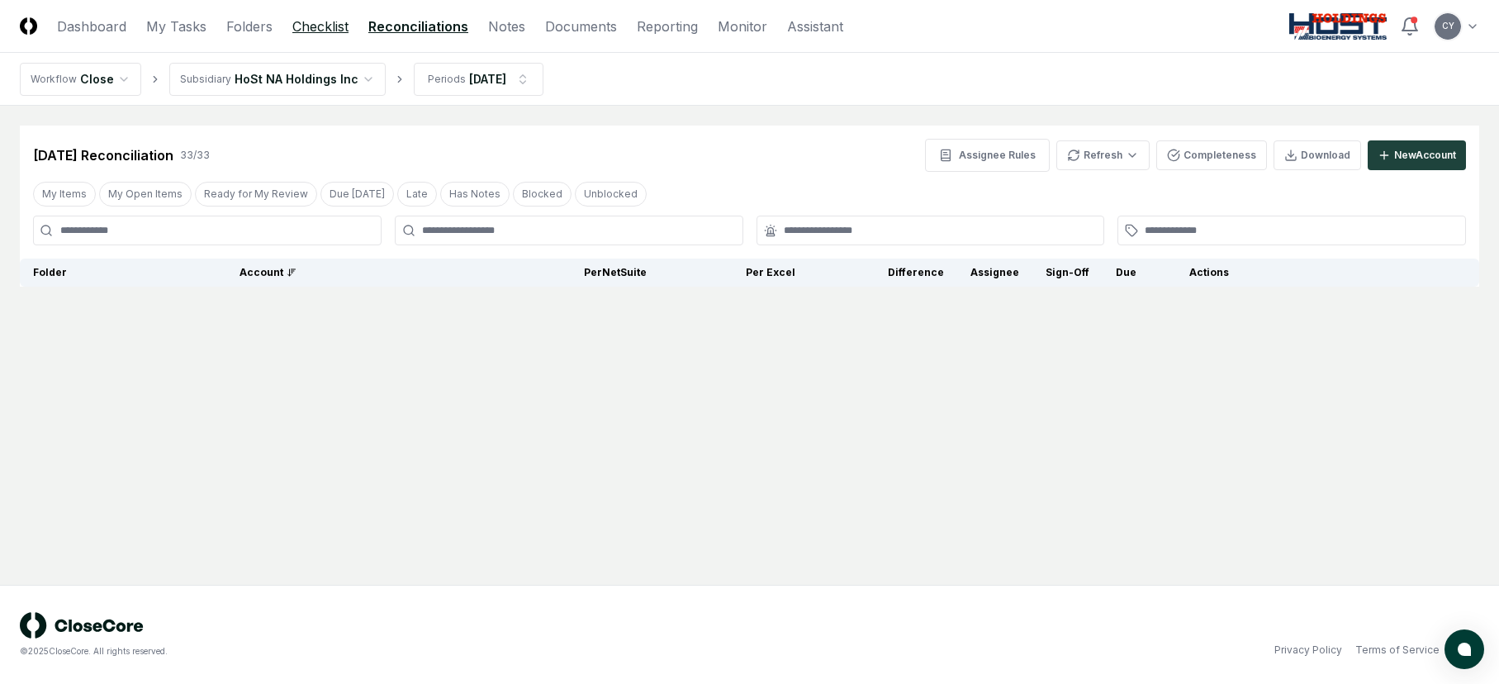
click at [320, 28] on link "Checklist" at bounding box center [320, 27] width 56 height 20
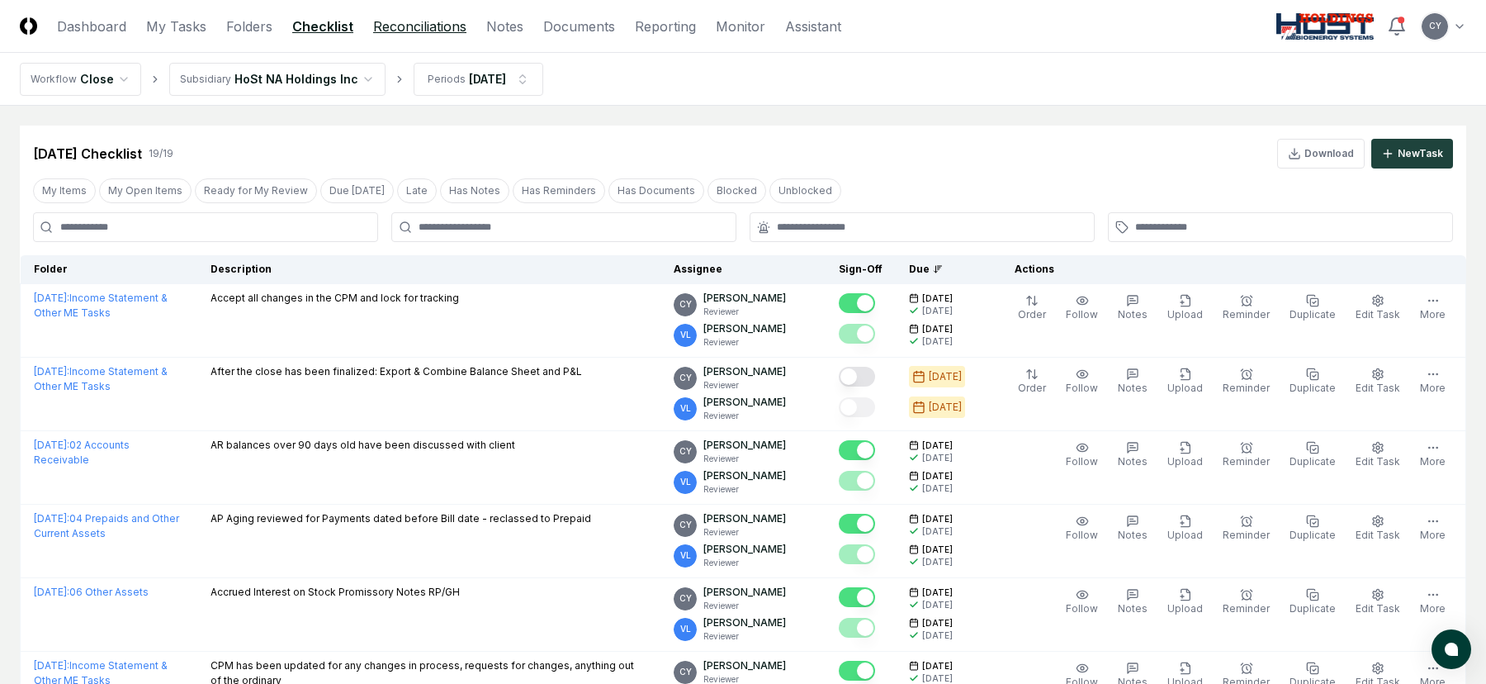
click at [421, 25] on link "Reconciliations" at bounding box center [419, 27] width 93 height 20
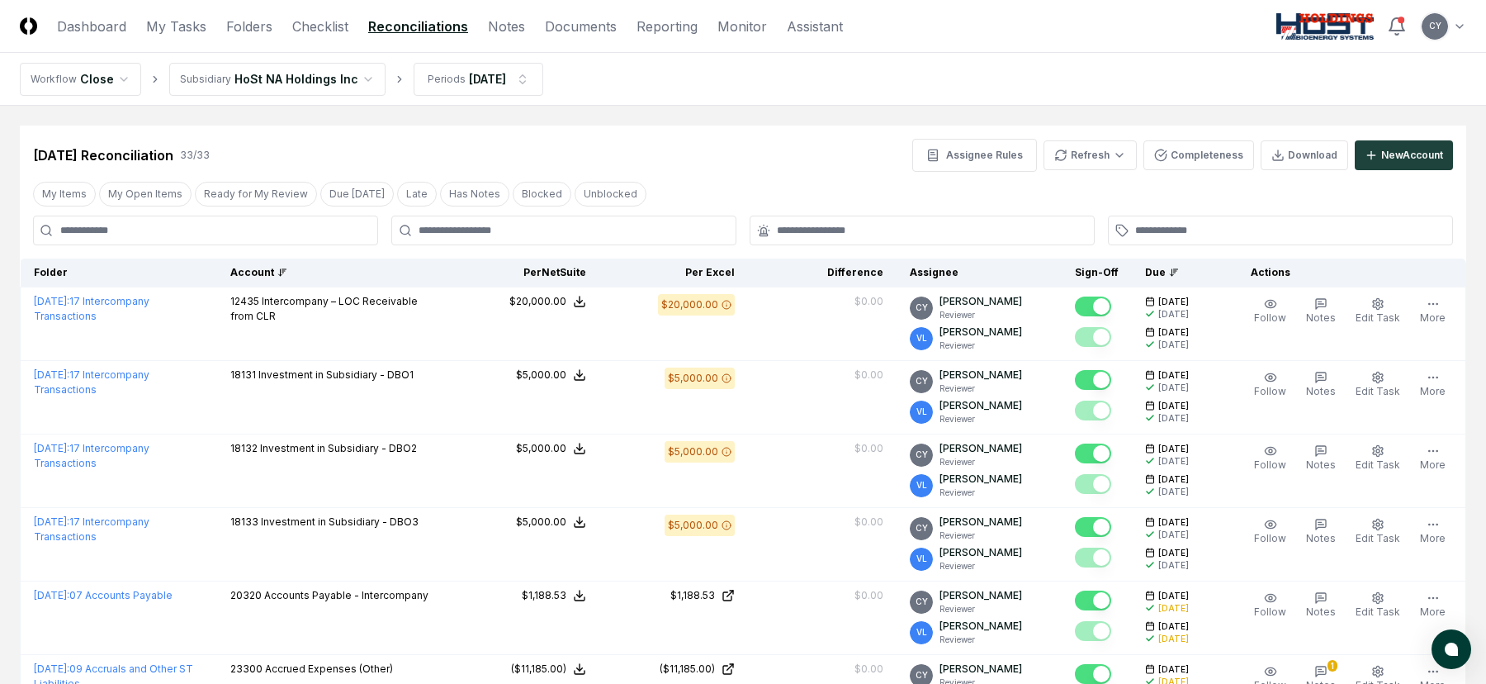
click at [271, 270] on div "Account" at bounding box center [333, 272] width 207 height 15
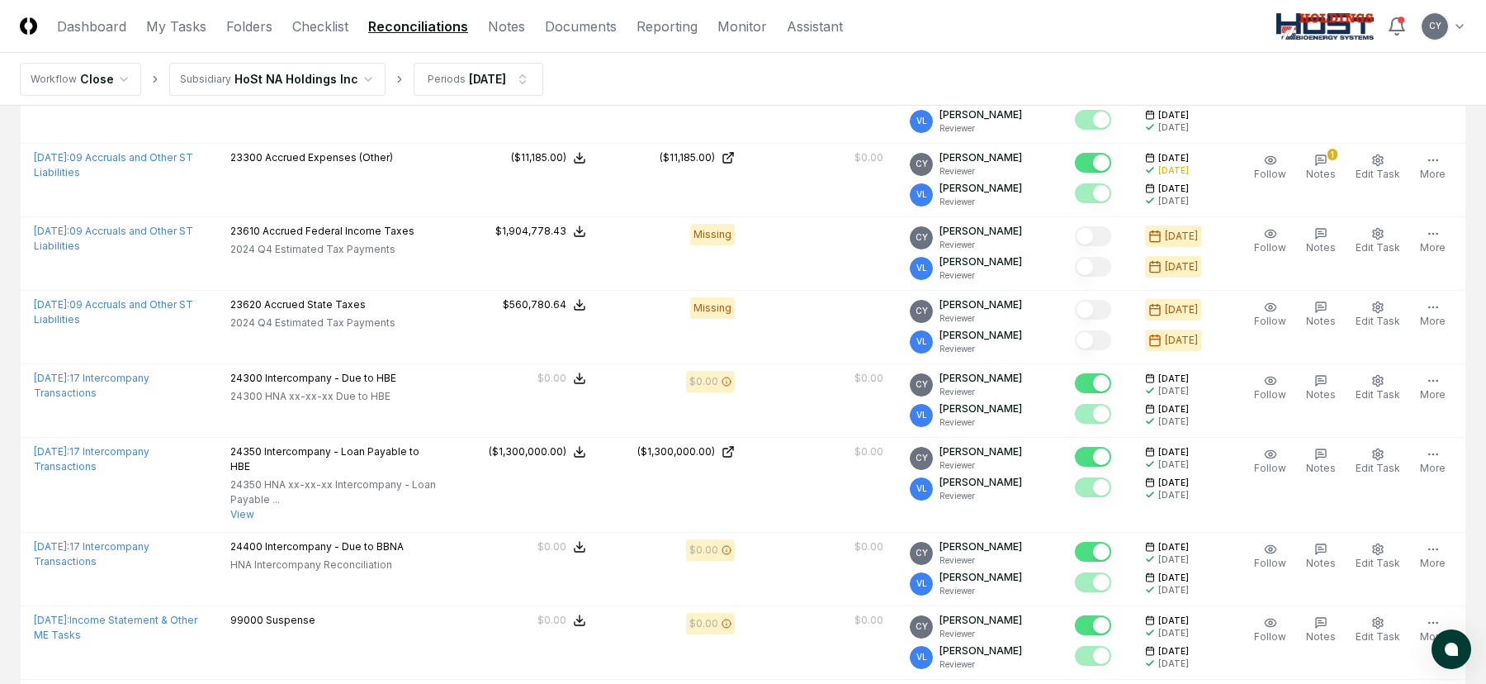
scroll to position [2064, 0]
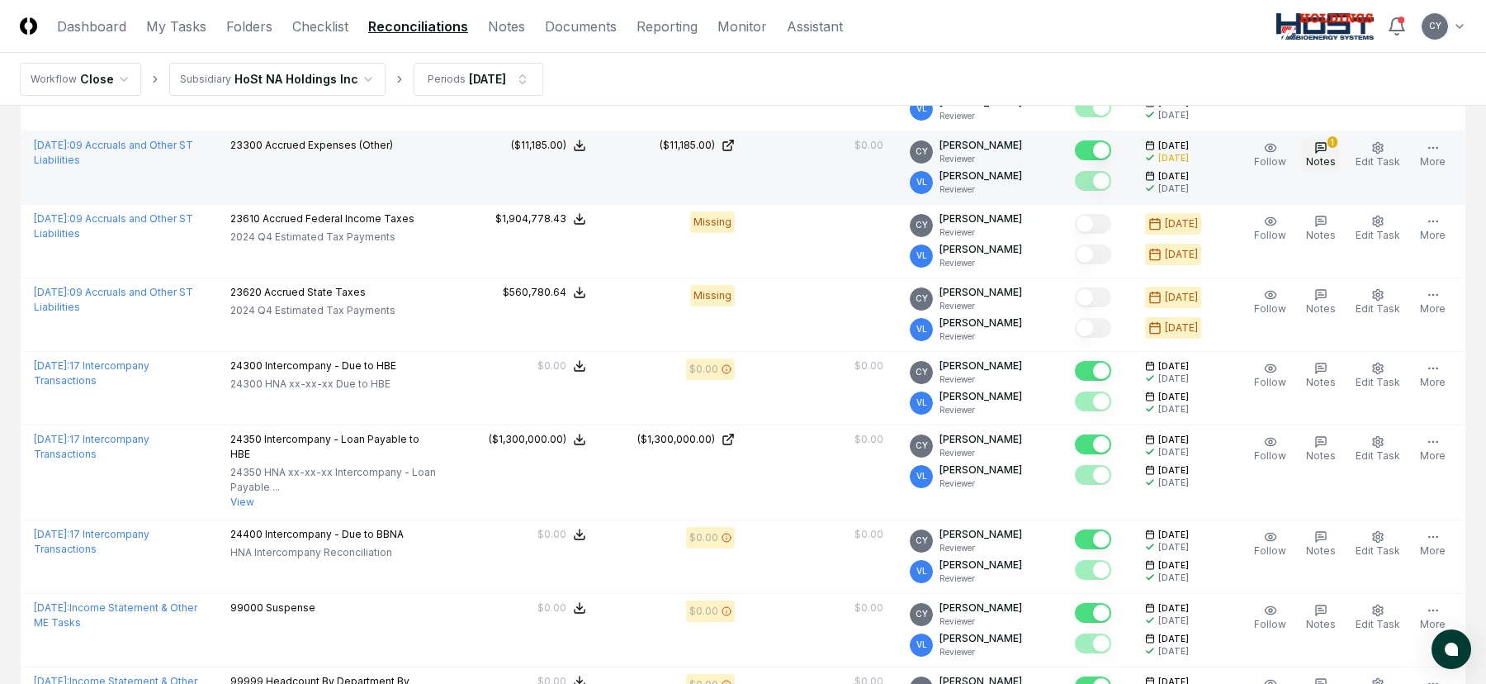
click at [1320, 154] on button "1 Notes" at bounding box center [1321, 155] width 36 height 35
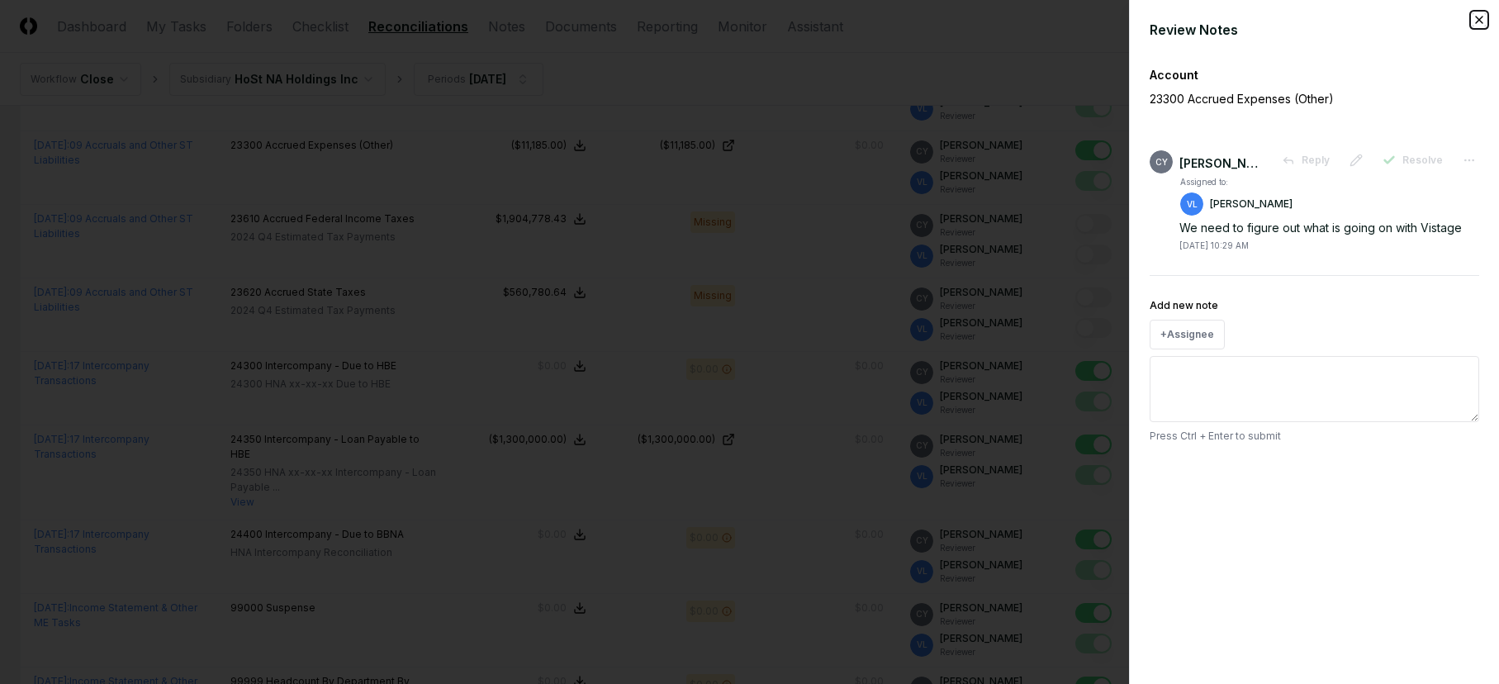
click at [1451, 25] on icon "button" at bounding box center [1478, 19] width 13 height 13
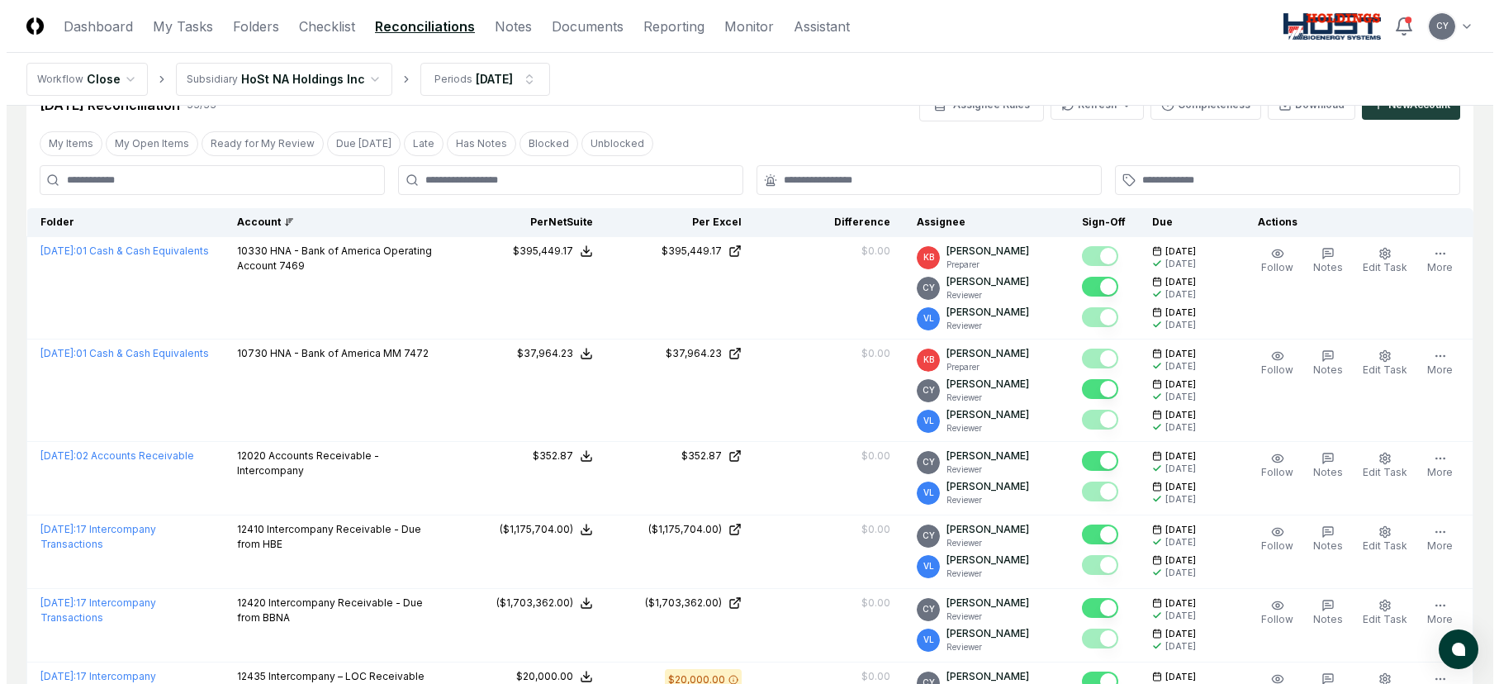
scroll to position [0, 0]
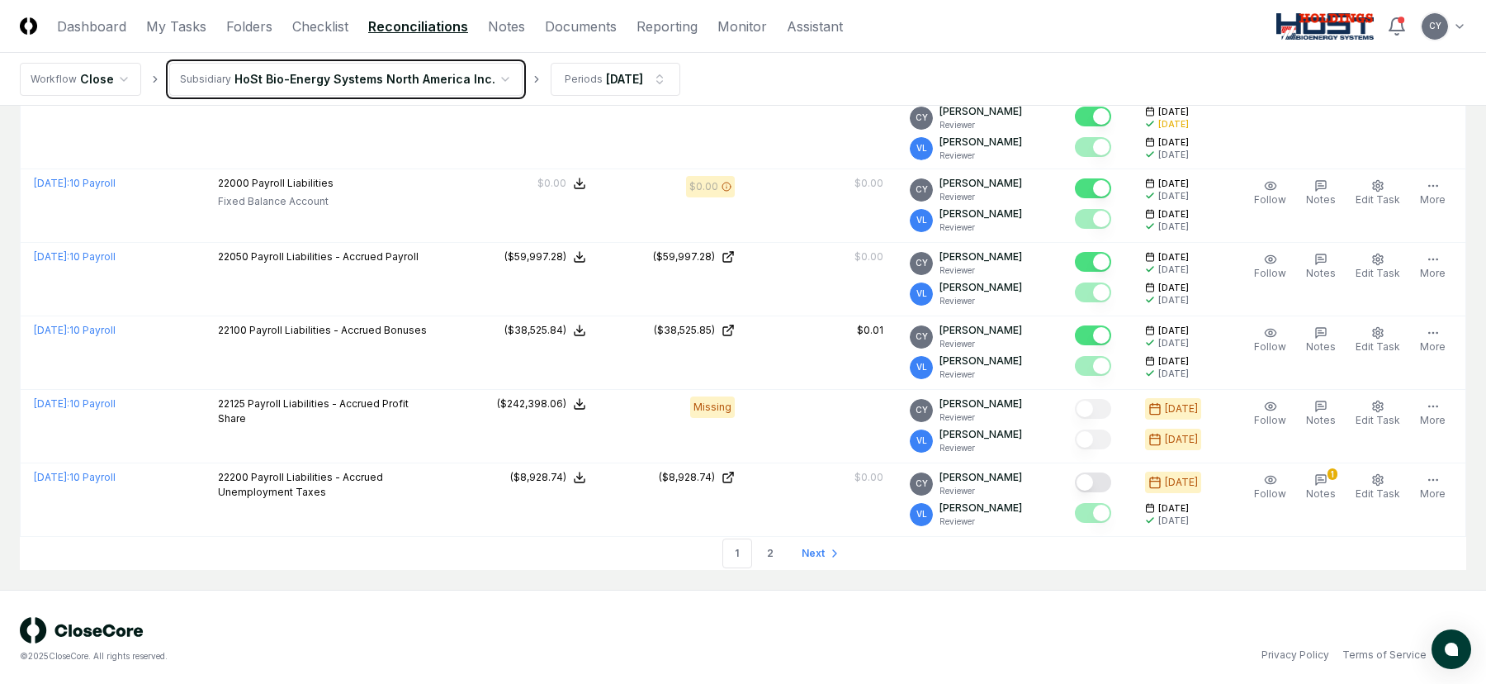
scroll to position [3623, 0]
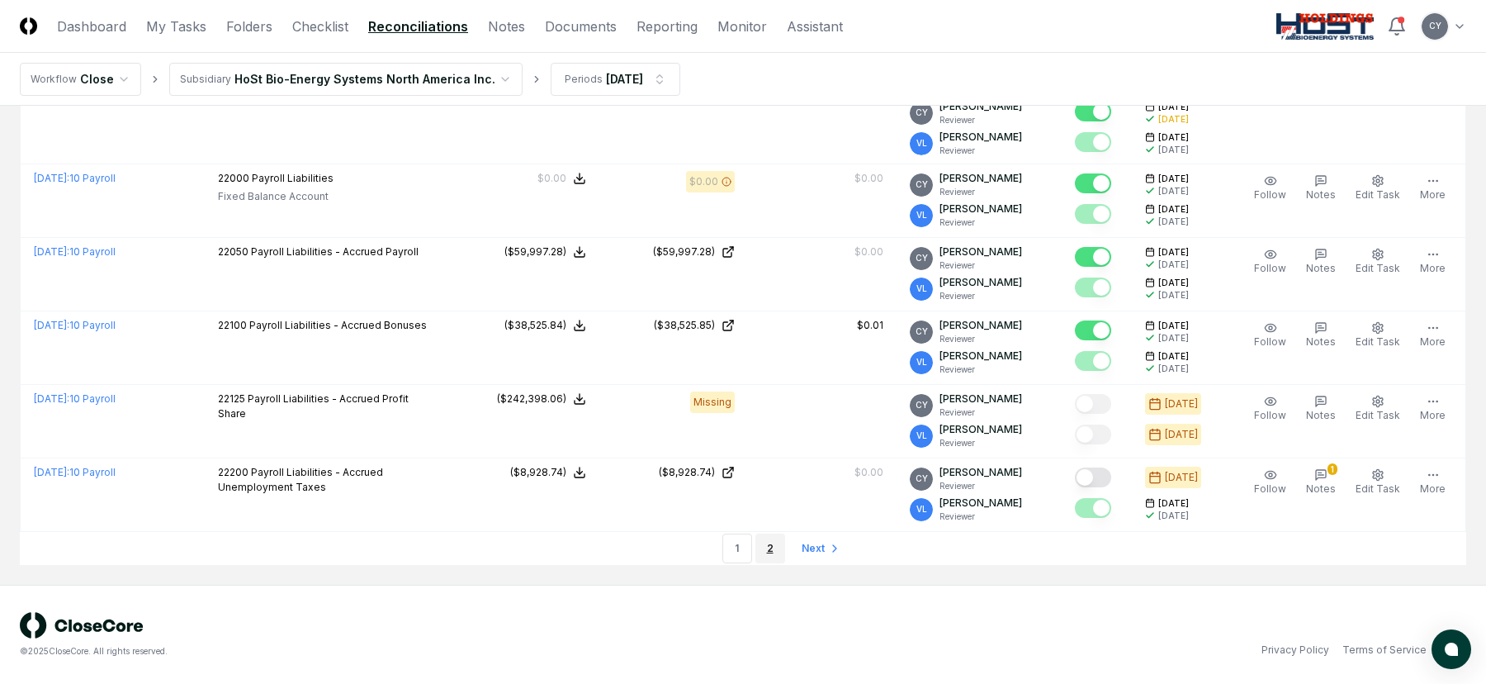
click at [769, 546] on link "2" at bounding box center [771, 548] width 30 height 30
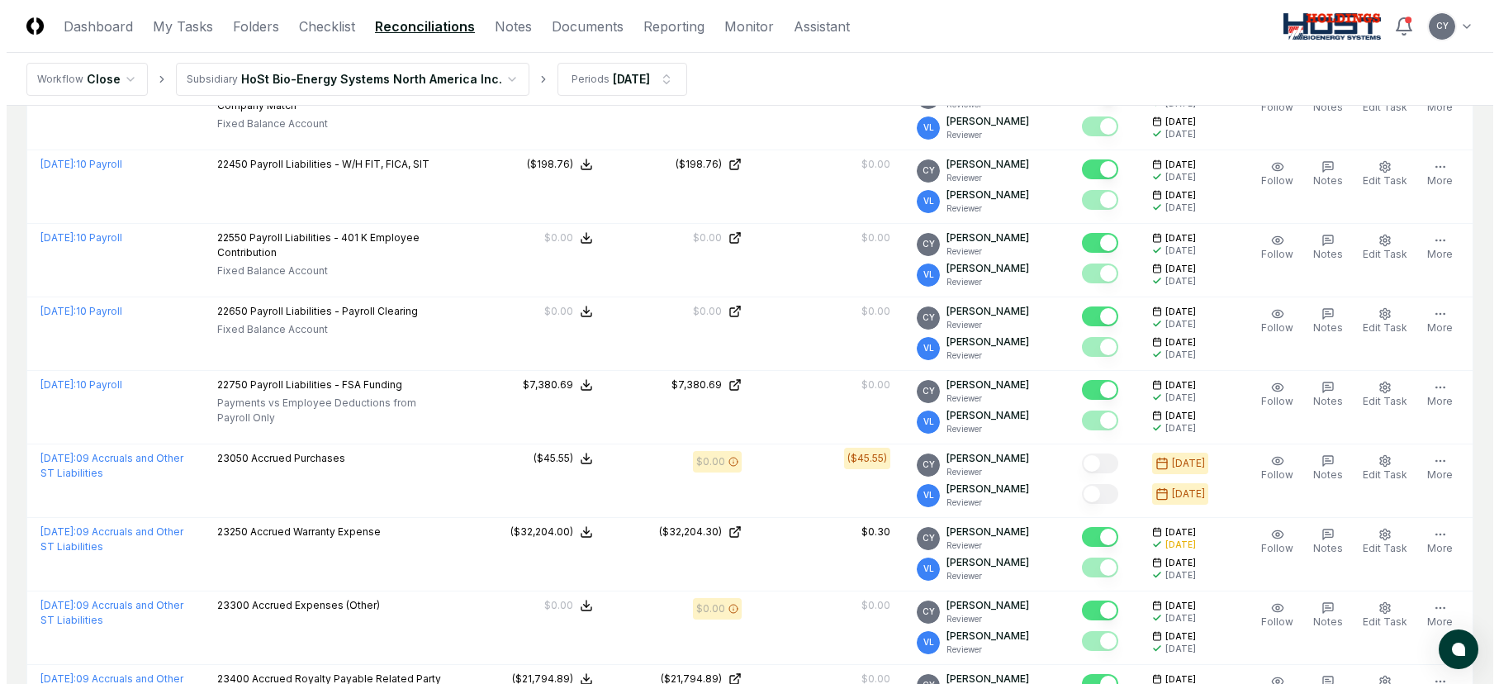
scroll to position [0, 0]
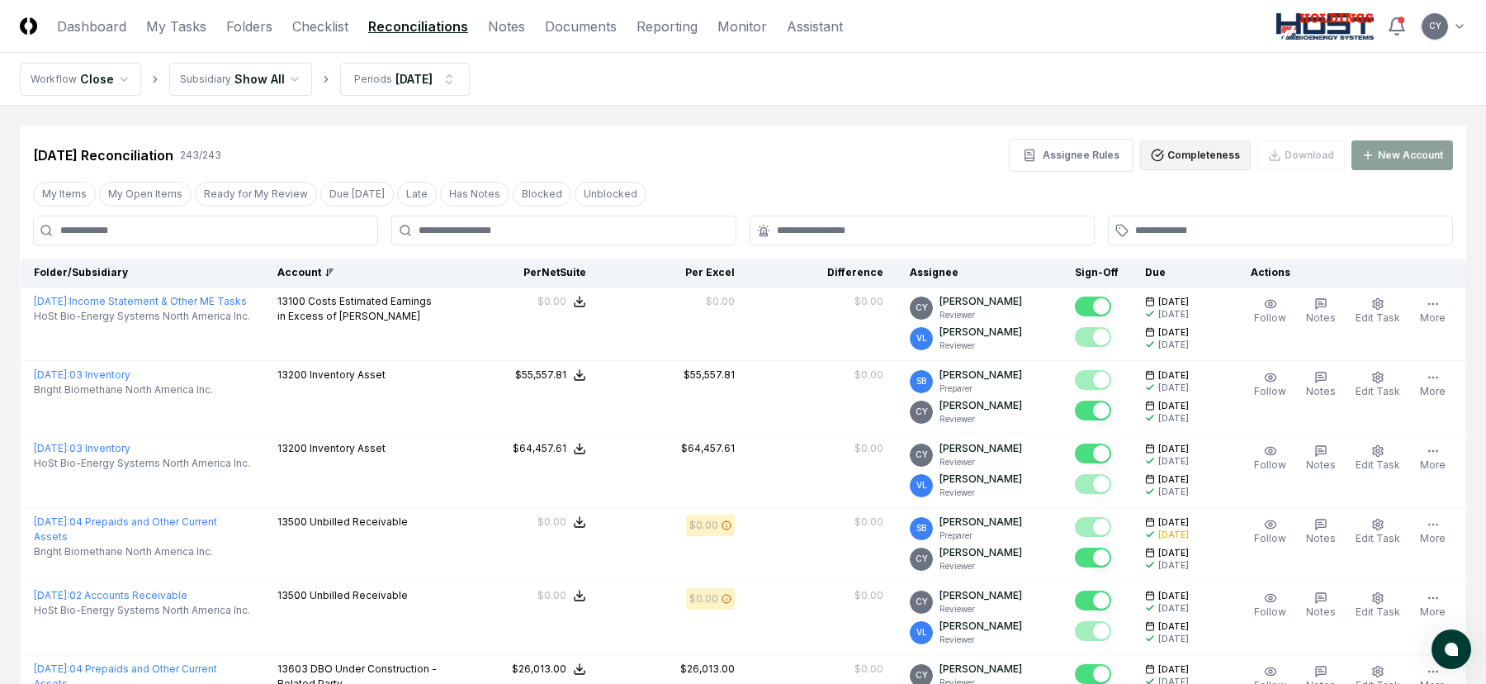
click at [1192, 157] on button "Completeness" at bounding box center [1195, 155] width 111 height 30
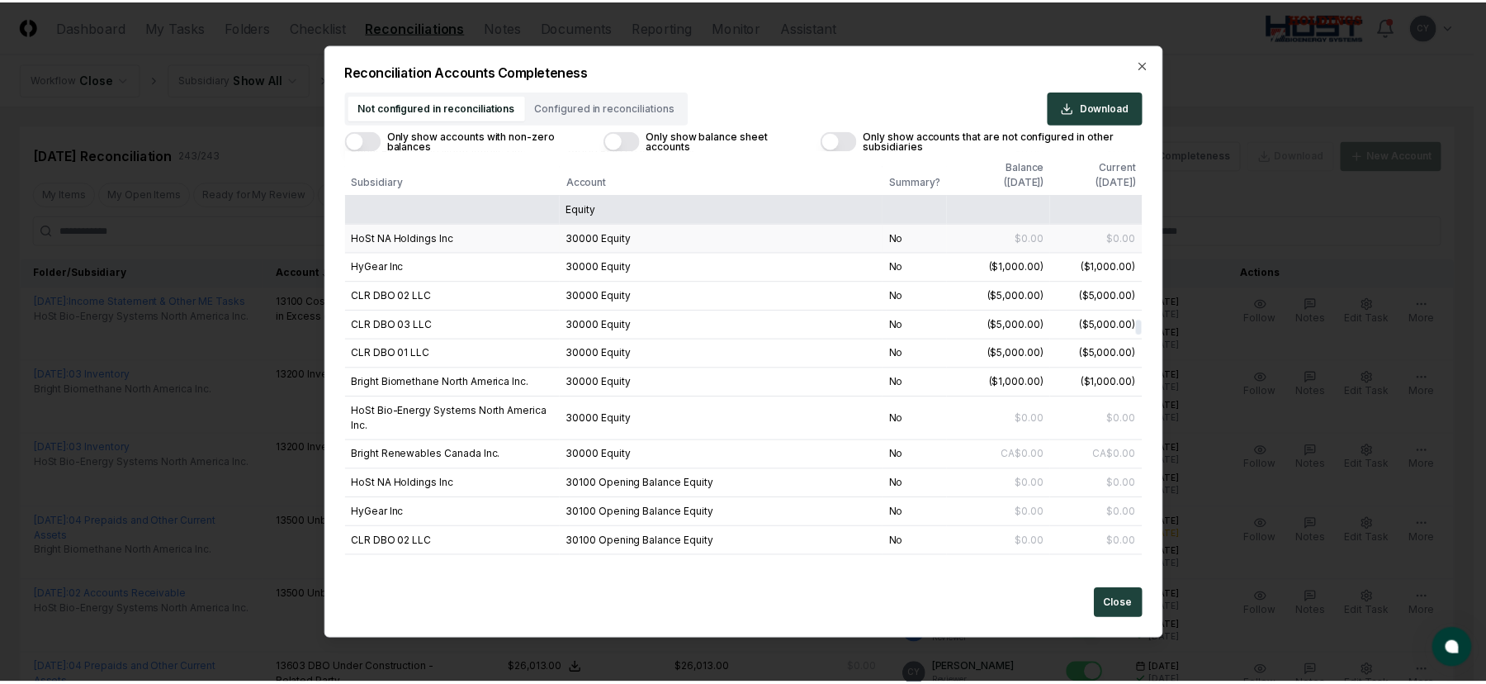
scroll to position [43932, 0]
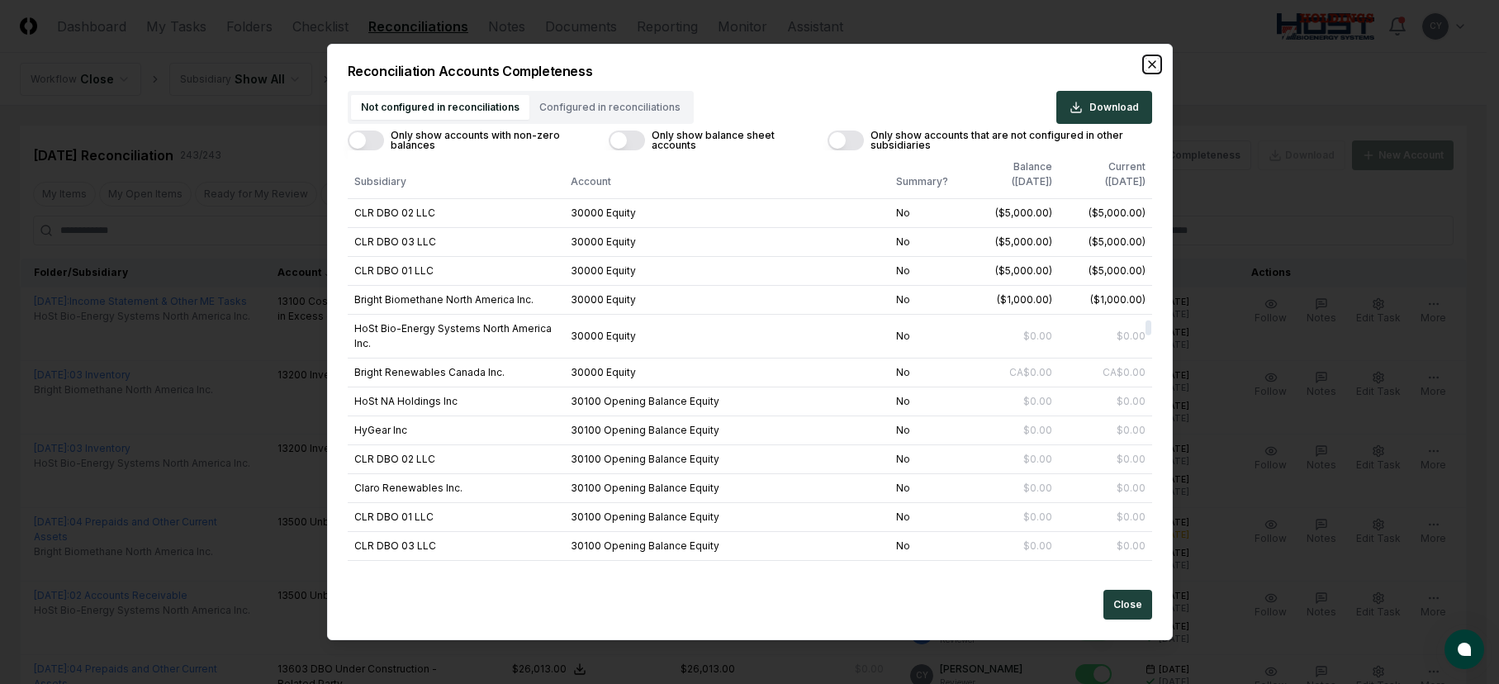
click at [1148, 66] on icon "button" at bounding box center [1151, 64] width 13 height 13
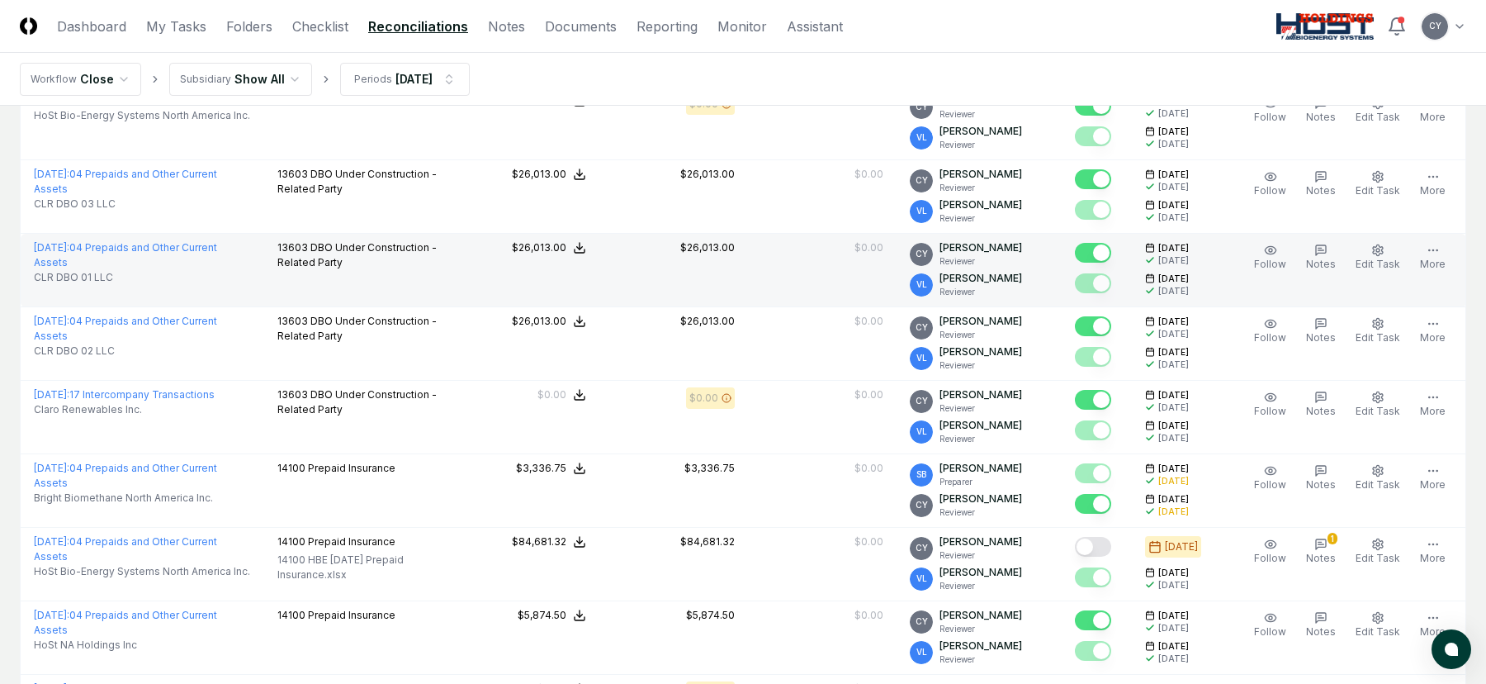
scroll to position [0, 0]
